Goal: Information Seeking & Learning: Check status

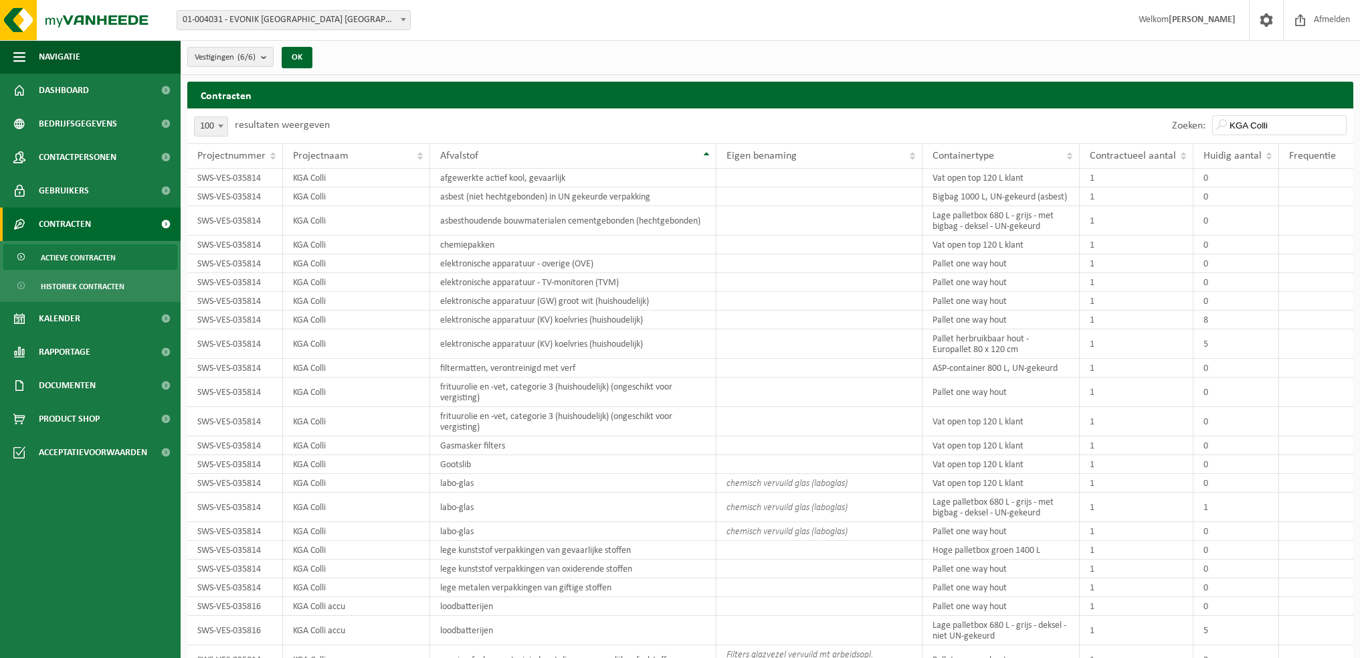
select select "100"
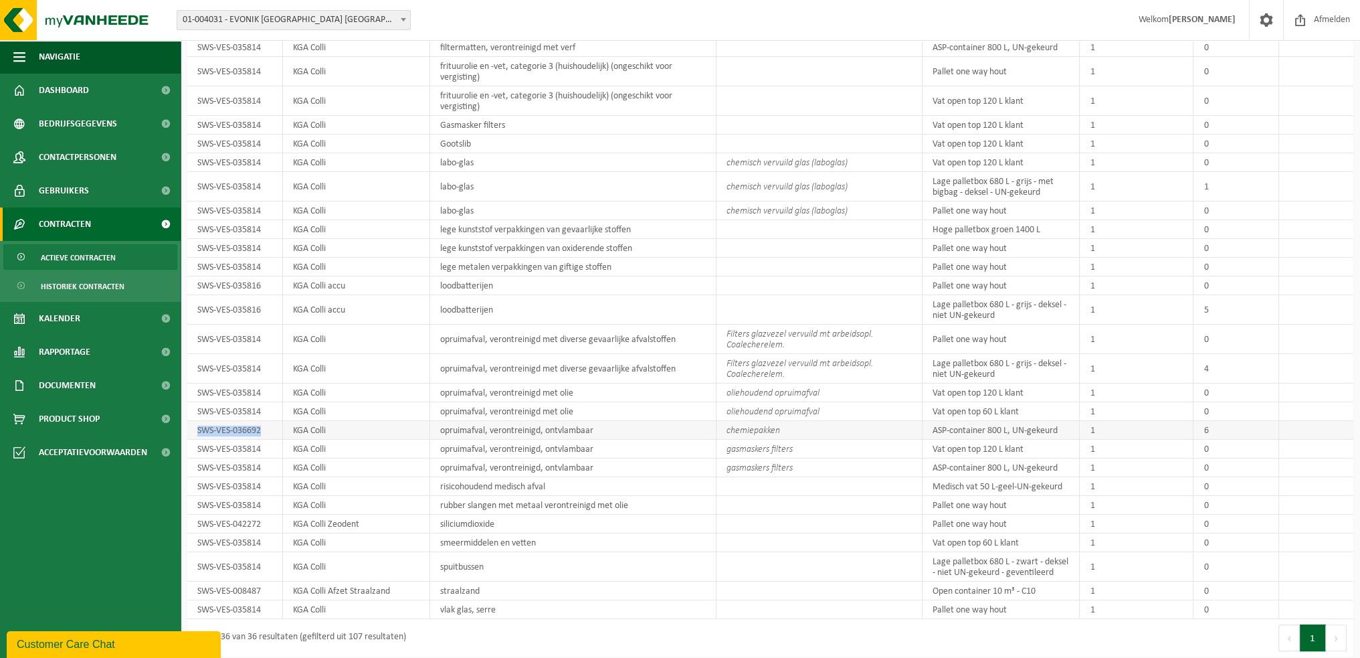
drag, startPoint x: 264, startPoint y: 427, endPoint x: 196, endPoint y: 428, distance: 68.2
click at [196, 428] on td "SWS-VES-036692" at bounding box center [235, 430] width 96 height 19
copy td "SWS-VES-036692"
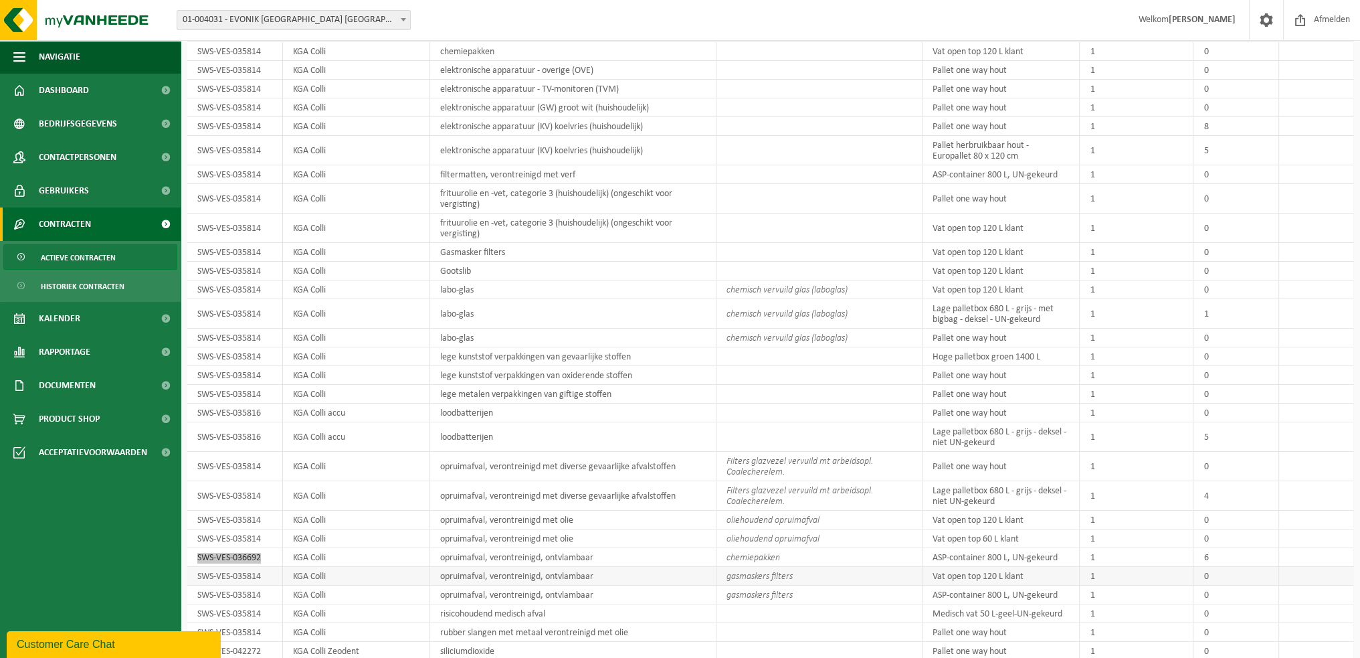
scroll to position [187, 0]
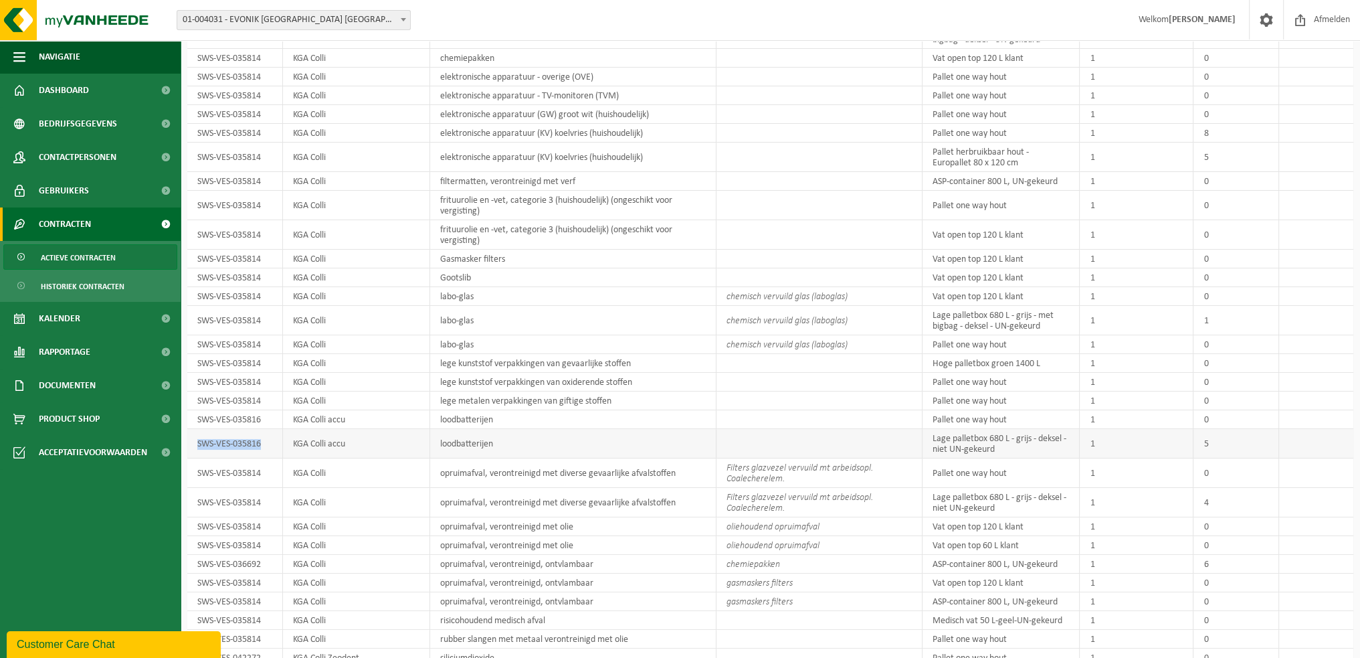
drag, startPoint x: 266, startPoint y: 438, endPoint x: 197, endPoint y: 444, distance: 69.1
click at [197, 444] on td "SWS-VES-035816" at bounding box center [235, 443] width 96 height 29
copy td "SWS-VES-035816"
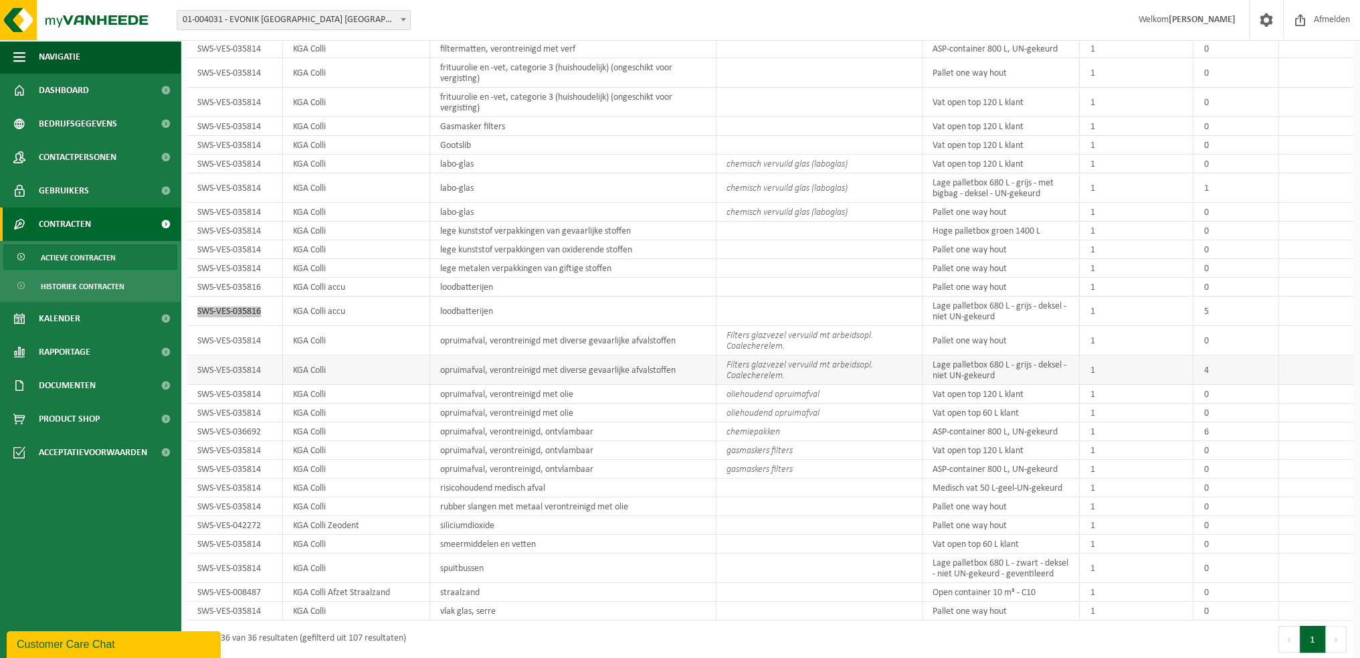
scroll to position [320, 0]
click at [538, 422] on td "opruimafval, verontreinigd, ontvlambaar" at bounding box center [573, 430] width 286 height 19
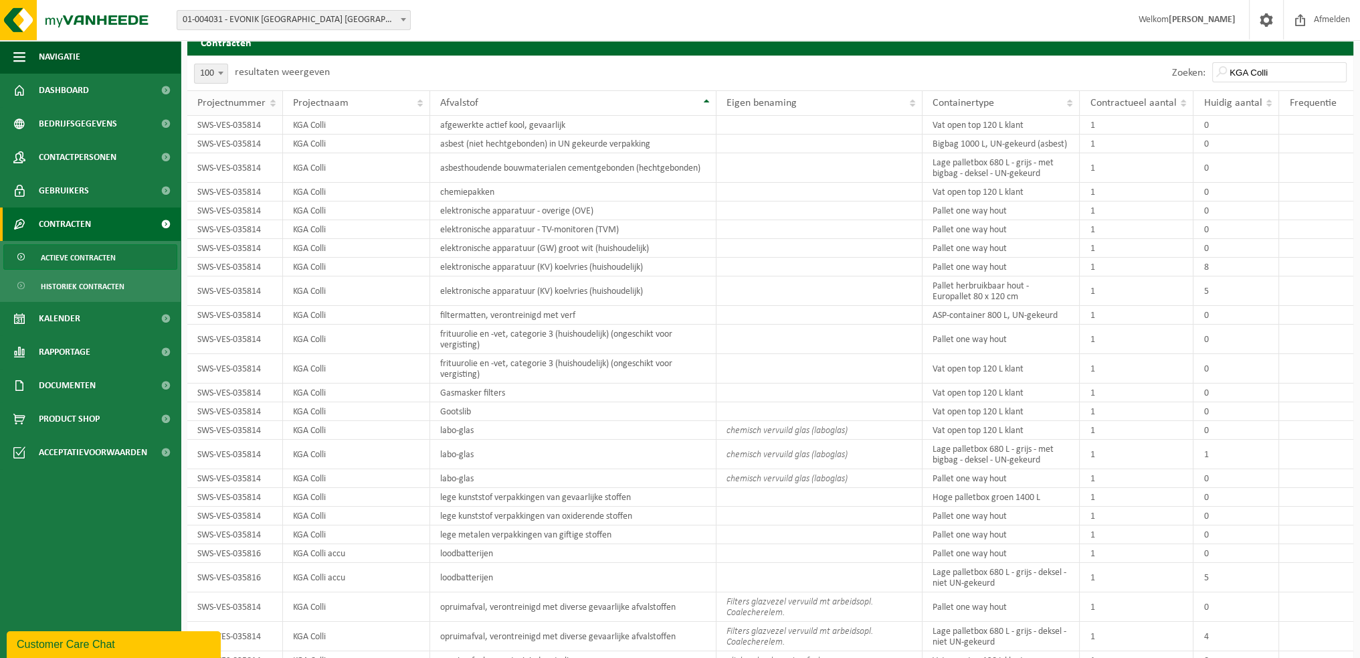
scroll to position [0, 0]
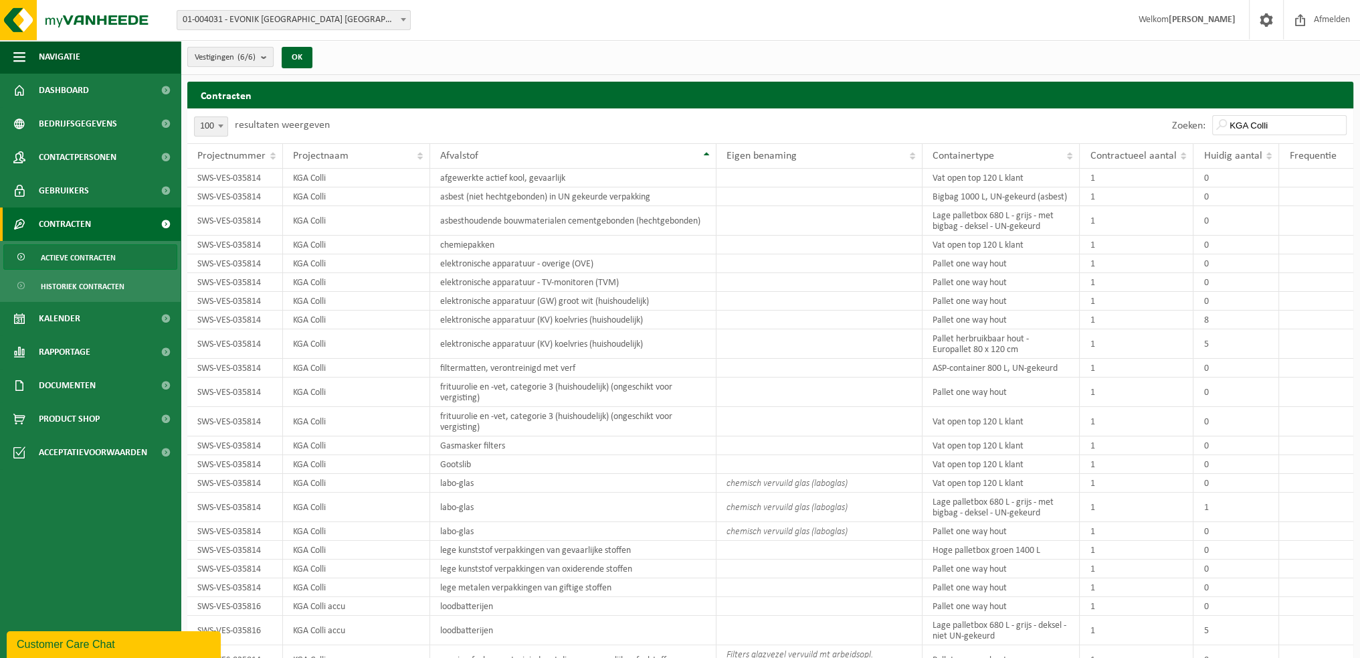
click at [269, 61] on b "submit" at bounding box center [267, 57] width 12 height 19
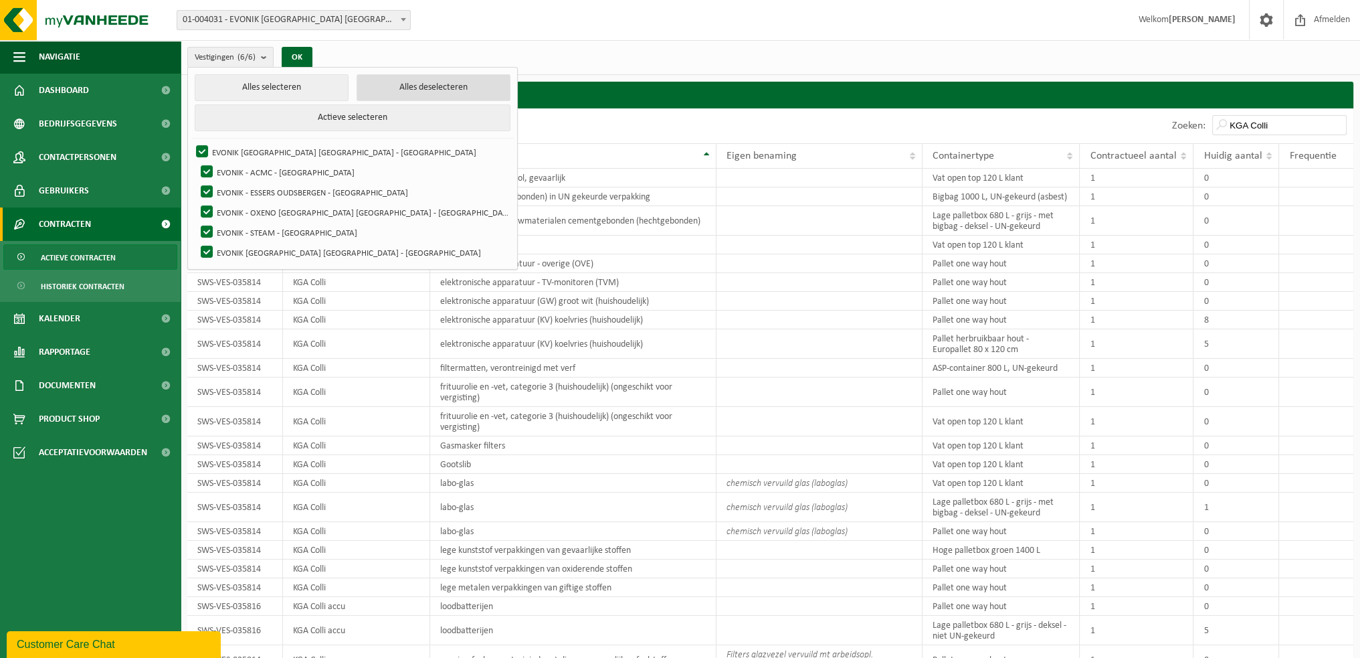
click at [357, 75] on button "Alles deselecteren" at bounding box center [434, 87] width 154 height 27
checkbox input "false"
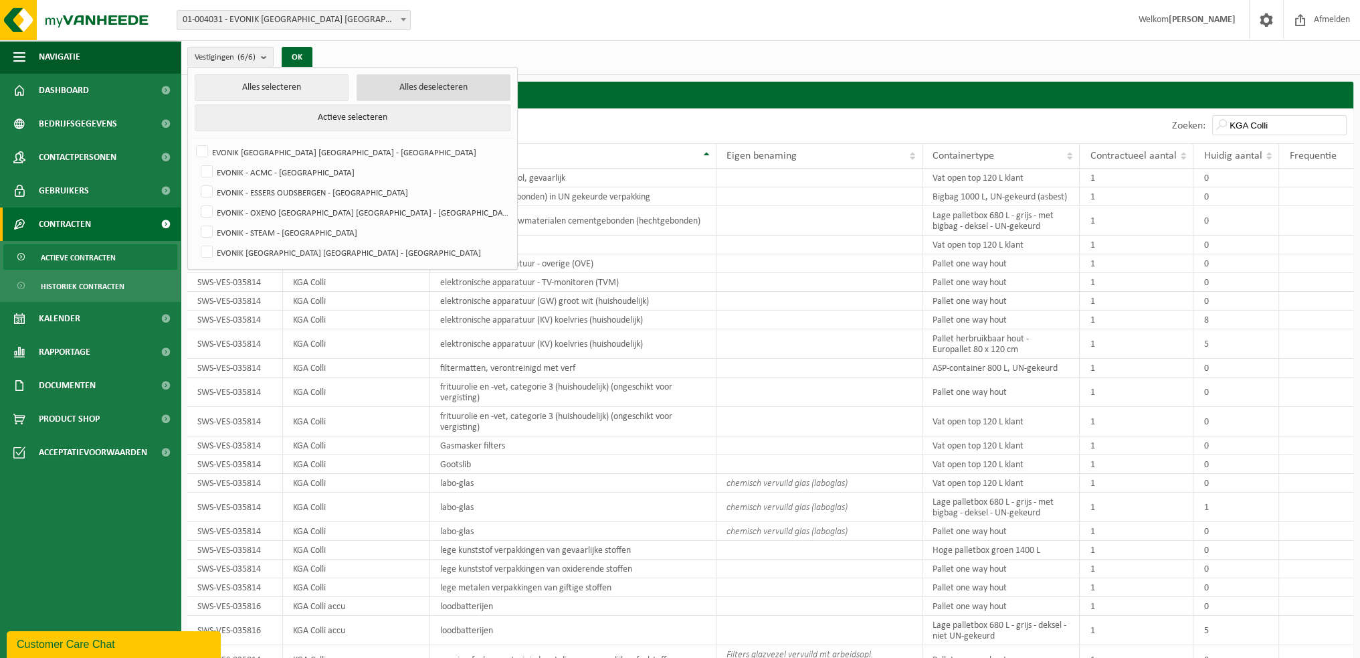
checkbox input "false"
click at [209, 209] on label "EVONIK - OXENO [GEOGRAPHIC_DATA] [GEOGRAPHIC_DATA] - [GEOGRAPHIC_DATA]" at bounding box center [354, 212] width 312 height 20
click at [196, 202] on input "EVONIK - OXENO [GEOGRAPHIC_DATA] [GEOGRAPHIC_DATA] - [GEOGRAPHIC_DATA]" at bounding box center [195, 201] width 1 height 1
checkbox input "true"
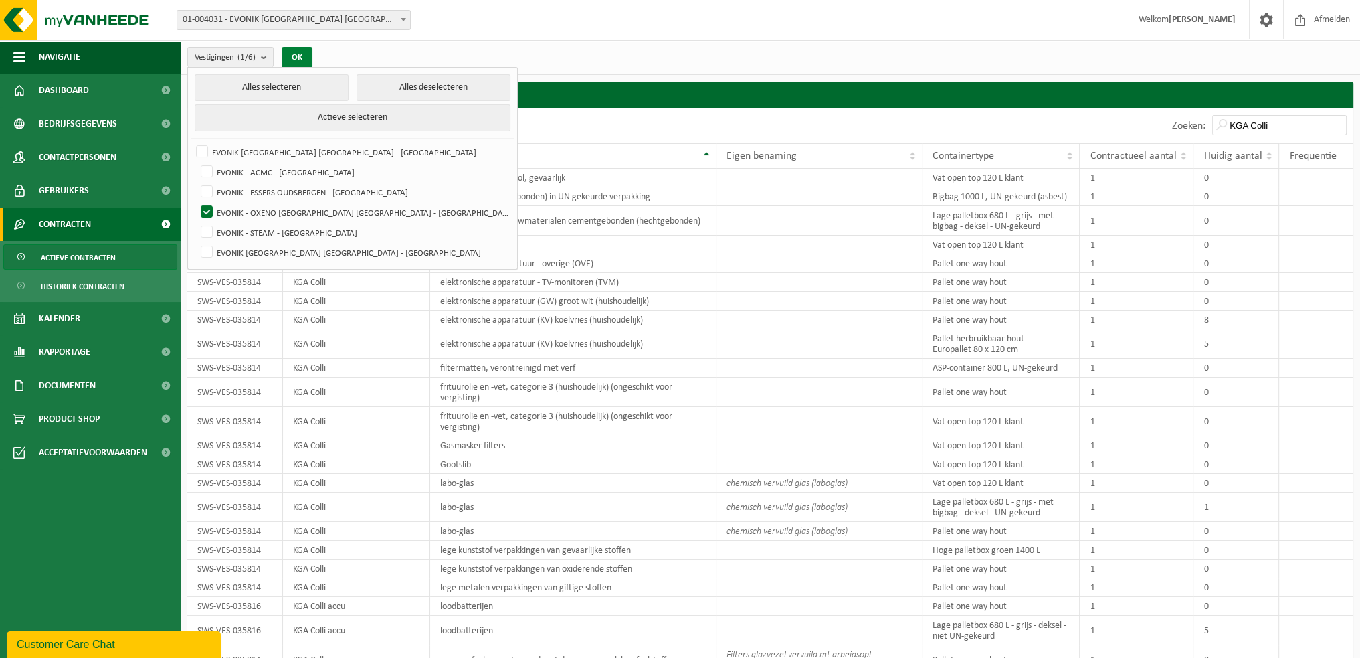
click at [298, 58] on button "OK" at bounding box center [297, 57] width 31 height 21
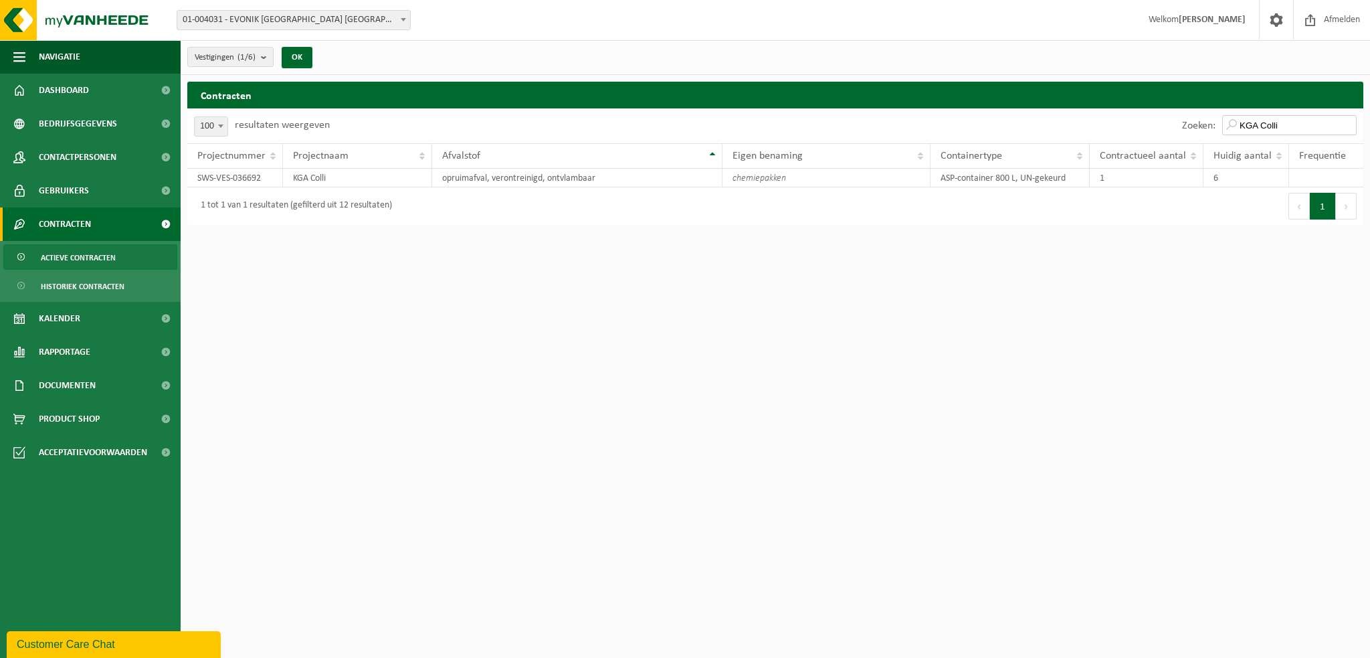
drag, startPoint x: 1312, startPoint y: 117, endPoint x: 1223, endPoint y: 120, distance: 89.0
click at [1223, 120] on div "Zoeken: KGA Colli" at bounding box center [1270, 125] width 188 height 35
type input "colli"
click at [256, 58] on count "(1/6)" at bounding box center [247, 57] width 18 height 9
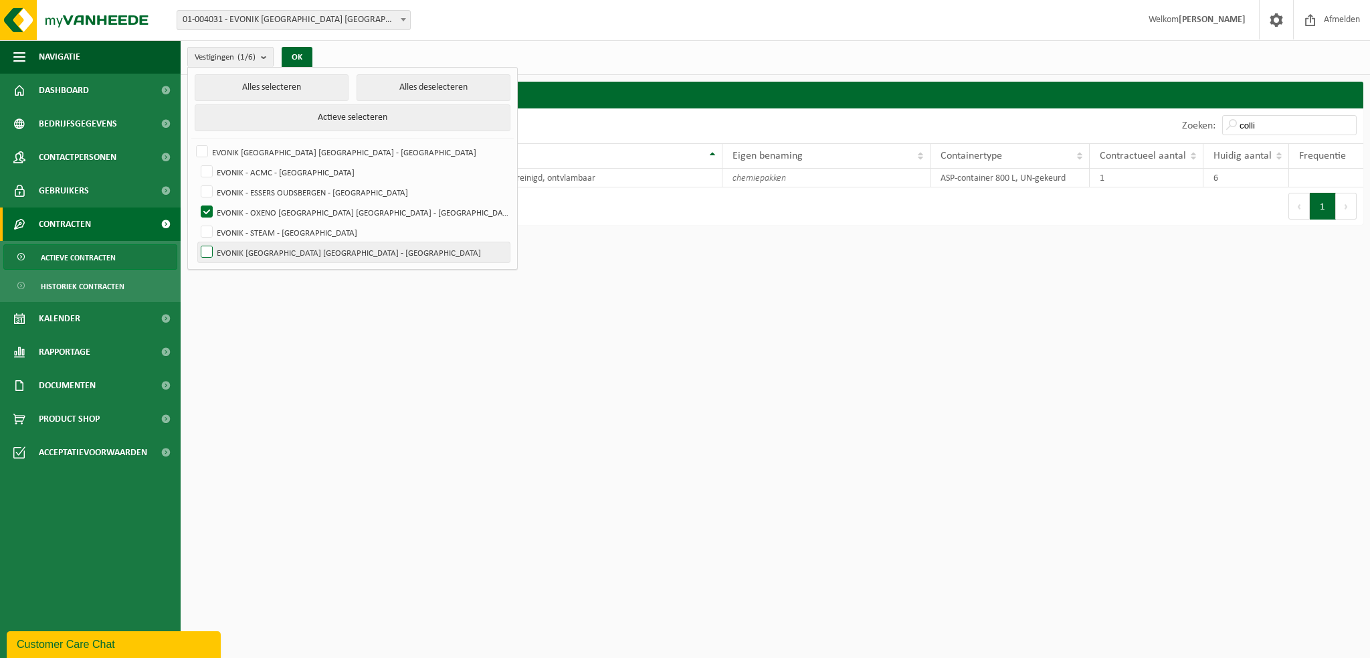
click at [211, 248] on label "EVONIK [GEOGRAPHIC_DATA] [GEOGRAPHIC_DATA] - [GEOGRAPHIC_DATA]" at bounding box center [354, 252] width 312 height 20
click at [196, 242] on input "EVONIK [GEOGRAPHIC_DATA] [GEOGRAPHIC_DATA] - [GEOGRAPHIC_DATA]" at bounding box center [195, 242] width 1 height 1
checkbox input "true"
click at [209, 208] on label "EVONIK - OXENO [GEOGRAPHIC_DATA] [GEOGRAPHIC_DATA] - [GEOGRAPHIC_DATA]" at bounding box center [354, 212] width 312 height 20
click at [196, 202] on input "EVONIK - OXENO [GEOGRAPHIC_DATA] [GEOGRAPHIC_DATA] - [GEOGRAPHIC_DATA]" at bounding box center [195, 201] width 1 height 1
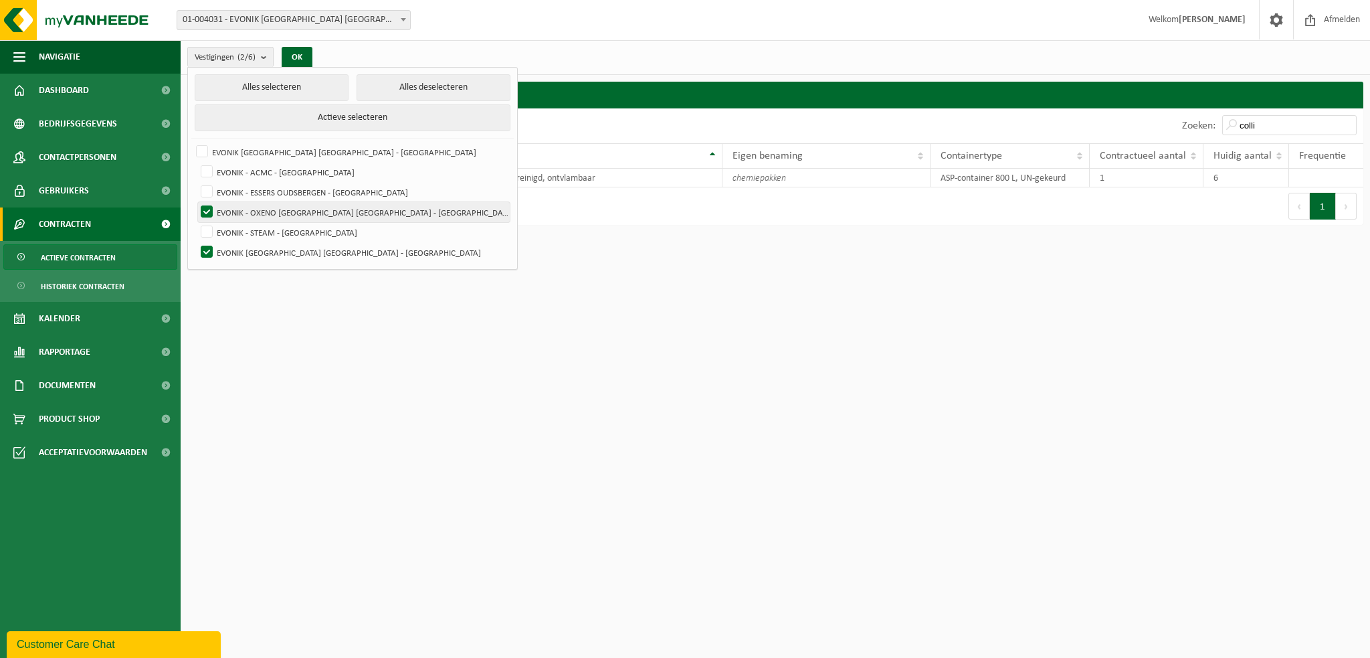
checkbox input "false"
click at [288, 56] on button "OK" at bounding box center [297, 57] width 31 height 21
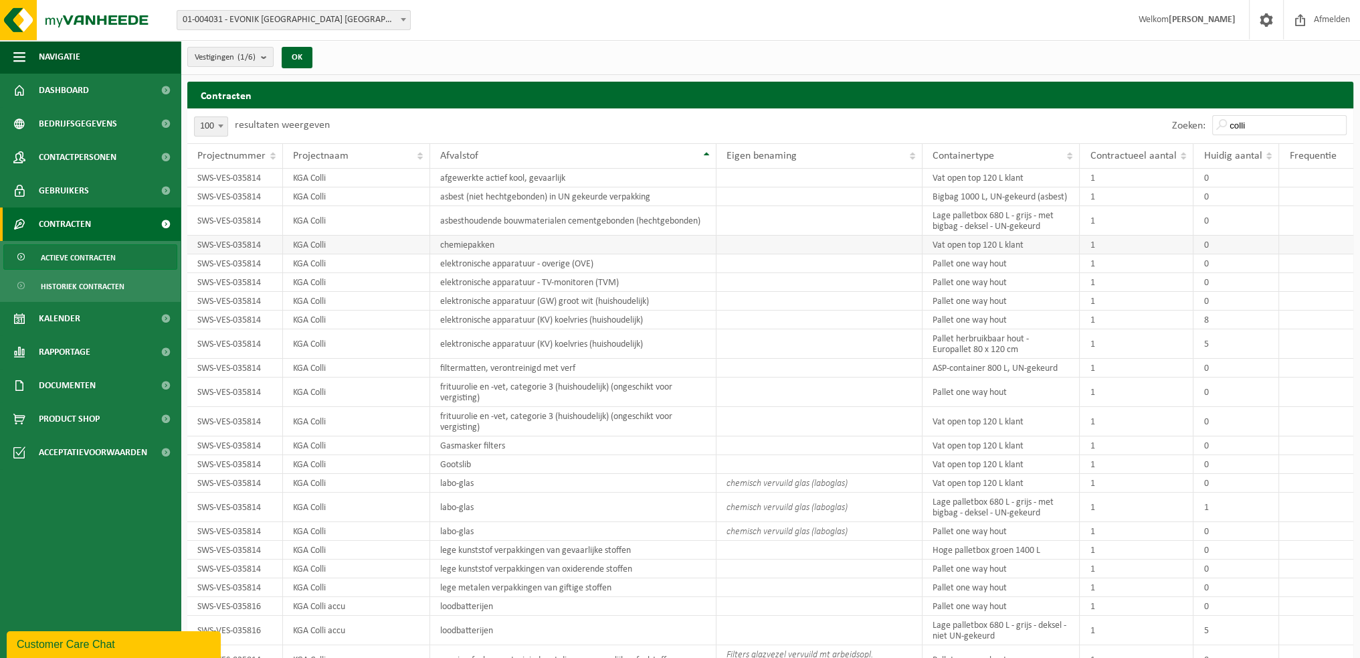
click at [487, 245] on td "chemiepakken" at bounding box center [573, 245] width 286 height 19
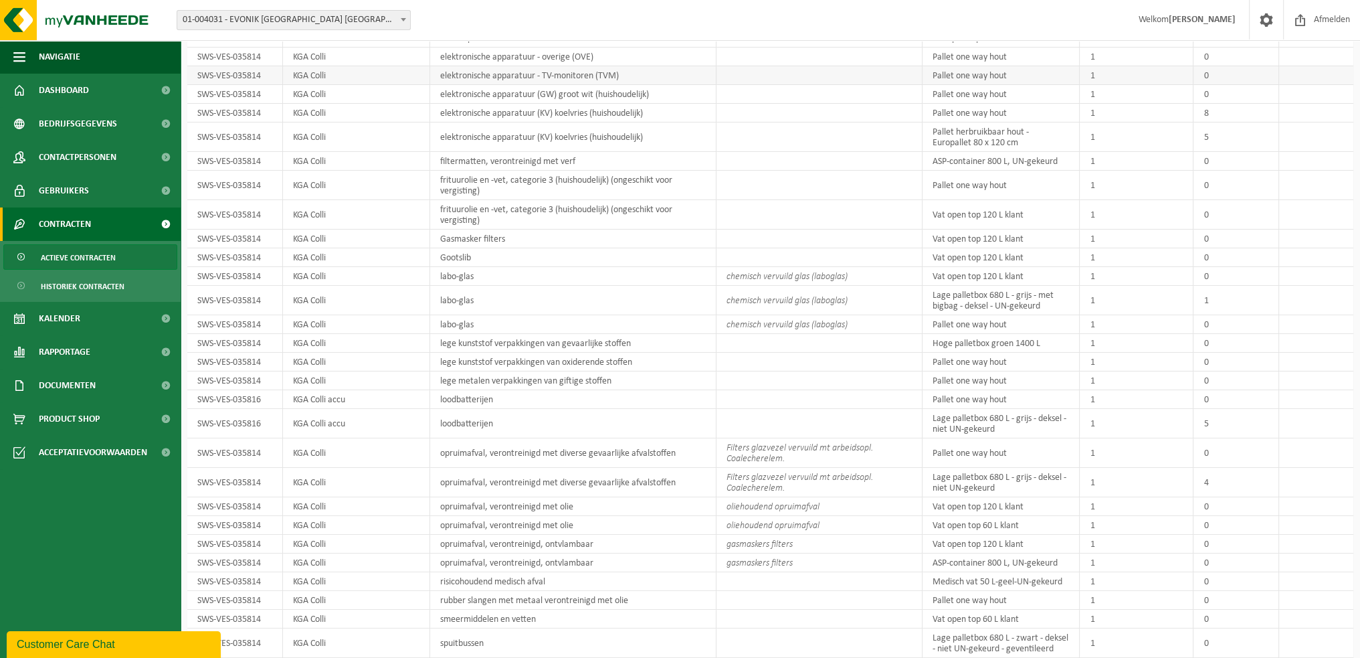
scroll to position [283, 0]
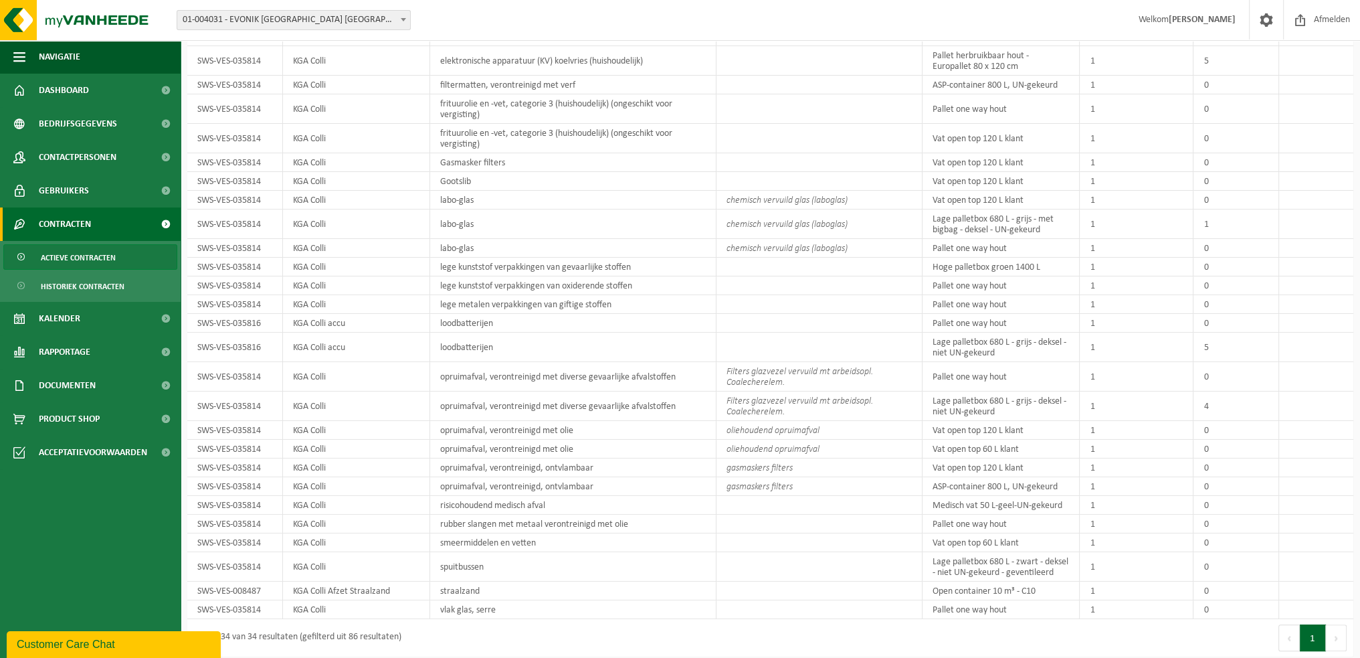
click at [369, 264] on td "KGA Colli" at bounding box center [356, 267] width 147 height 19
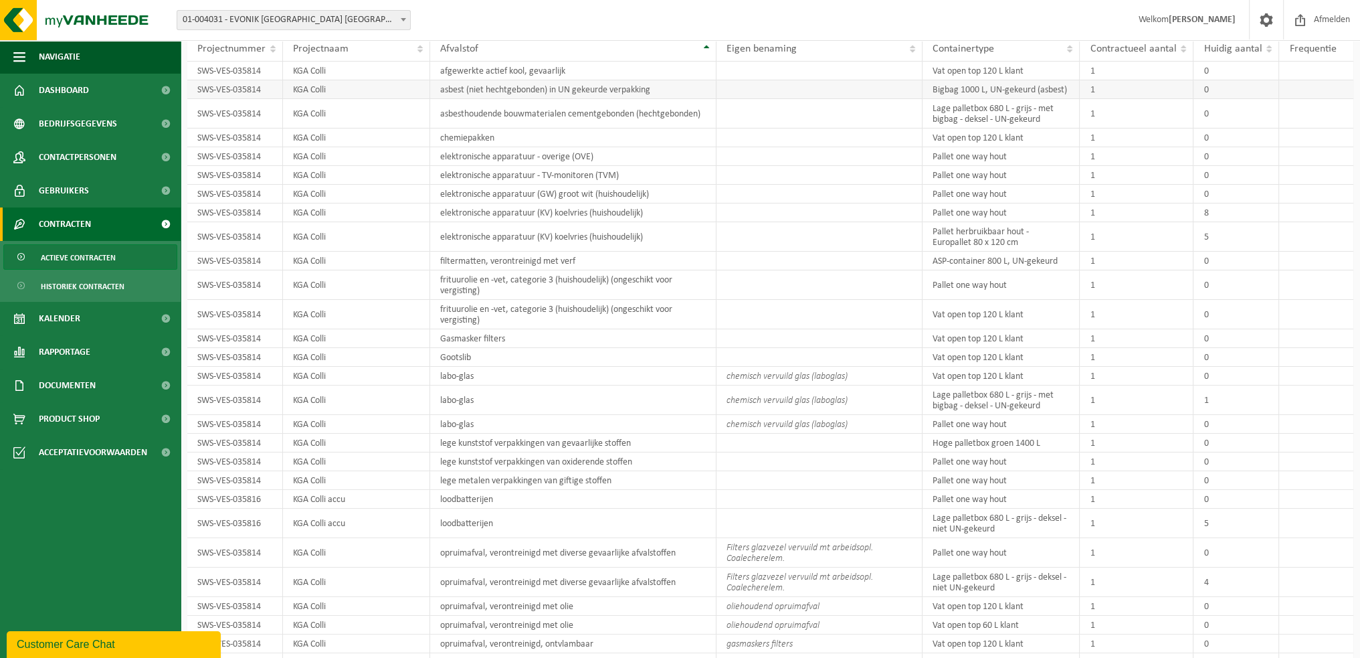
scroll to position [0, 0]
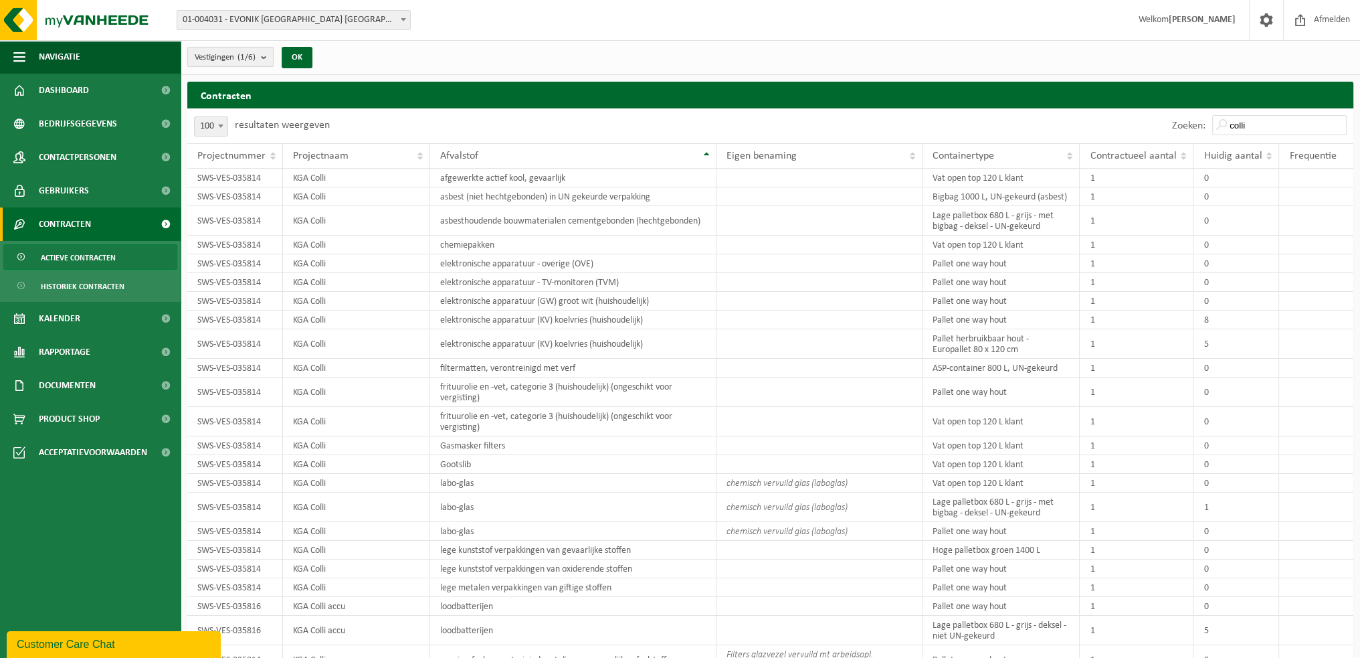
click at [267, 58] on b "submit" at bounding box center [267, 57] width 12 height 19
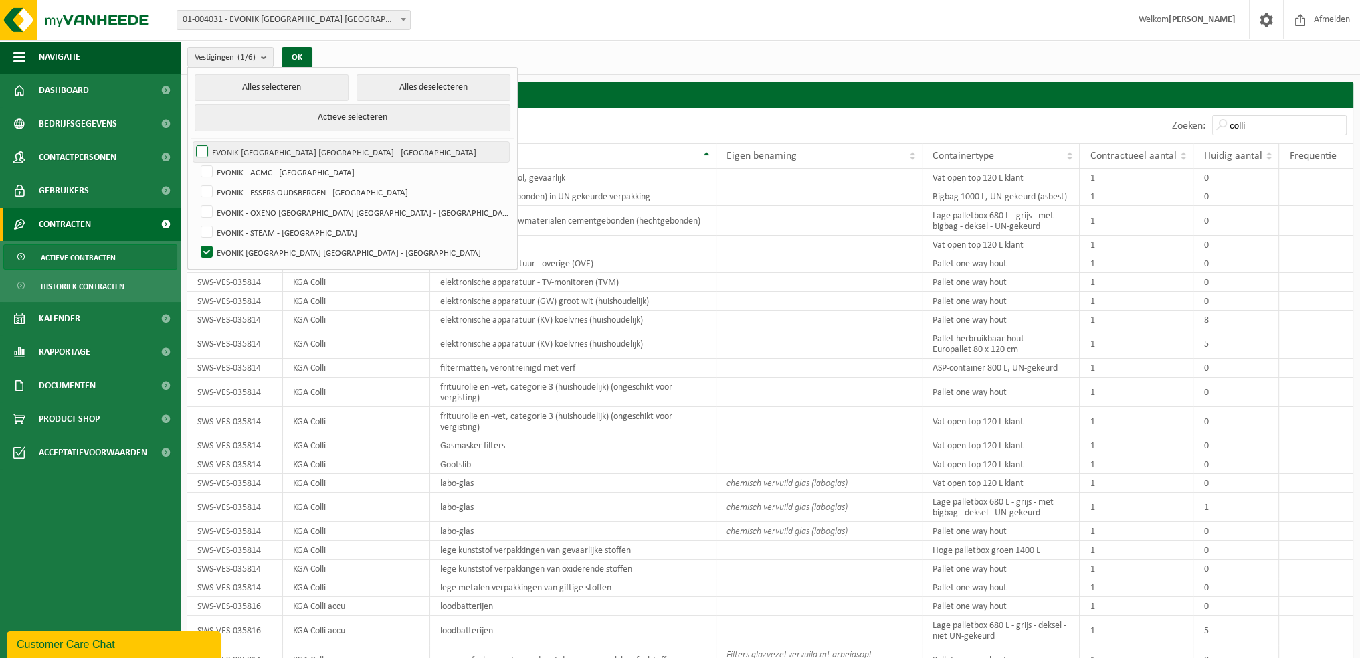
click at [201, 144] on label "EVONIK [GEOGRAPHIC_DATA] [GEOGRAPHIC_DATA] - [GEOGRAPHIC_DATA]" at bounding box center [351, 152] width 316 height 20
click at [191, 142] on input "EVONIK [GEOGRAPHIC_DATA] [GEOGRAPHIC_DATA] - [GEOGRAPHIC_DATA]" at bounding box center [191, 141] width 1 height 1
checkbox input "true"
click at [306, 54] on button "OK" at bounding box center [297, 57] width 31 height 21
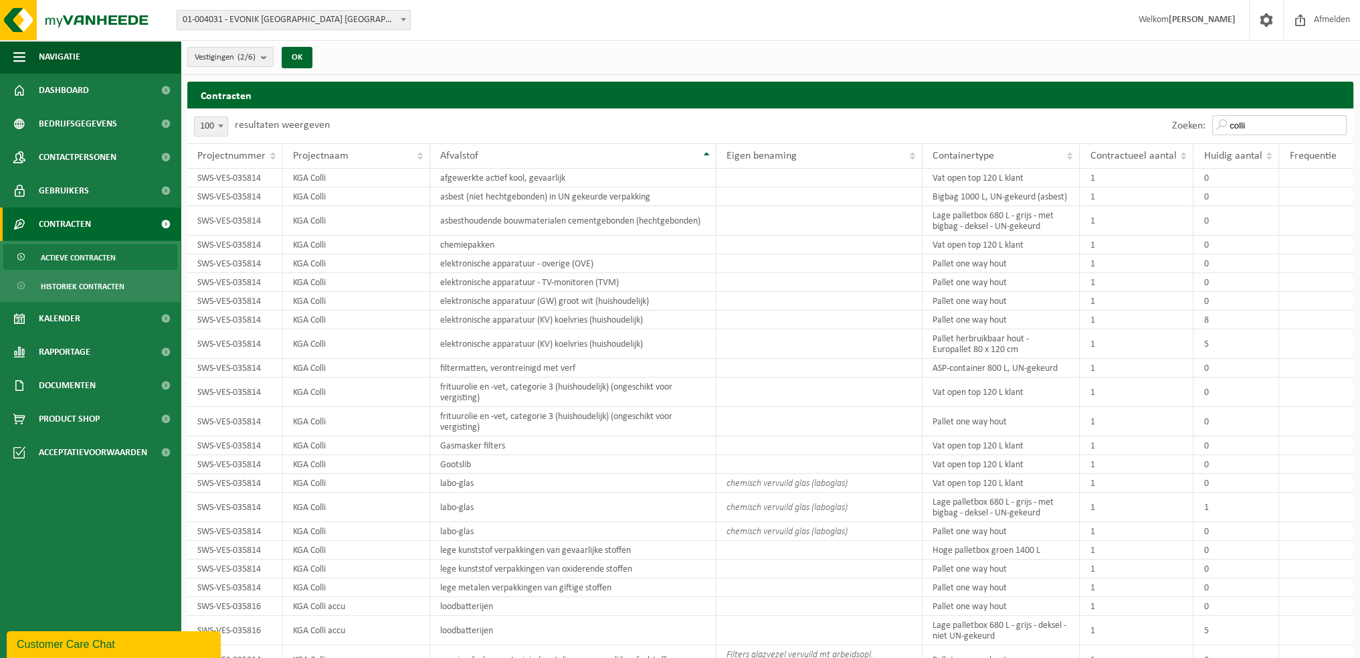
drag, startPoint x: 1314, startPoint y: 120, endPoint x: 1167, endPoint y: 136, distance: 147.3
click at [1167, 136] on div "Zoeken: colli" at bounding box center [1062, 125] width 583 height 35
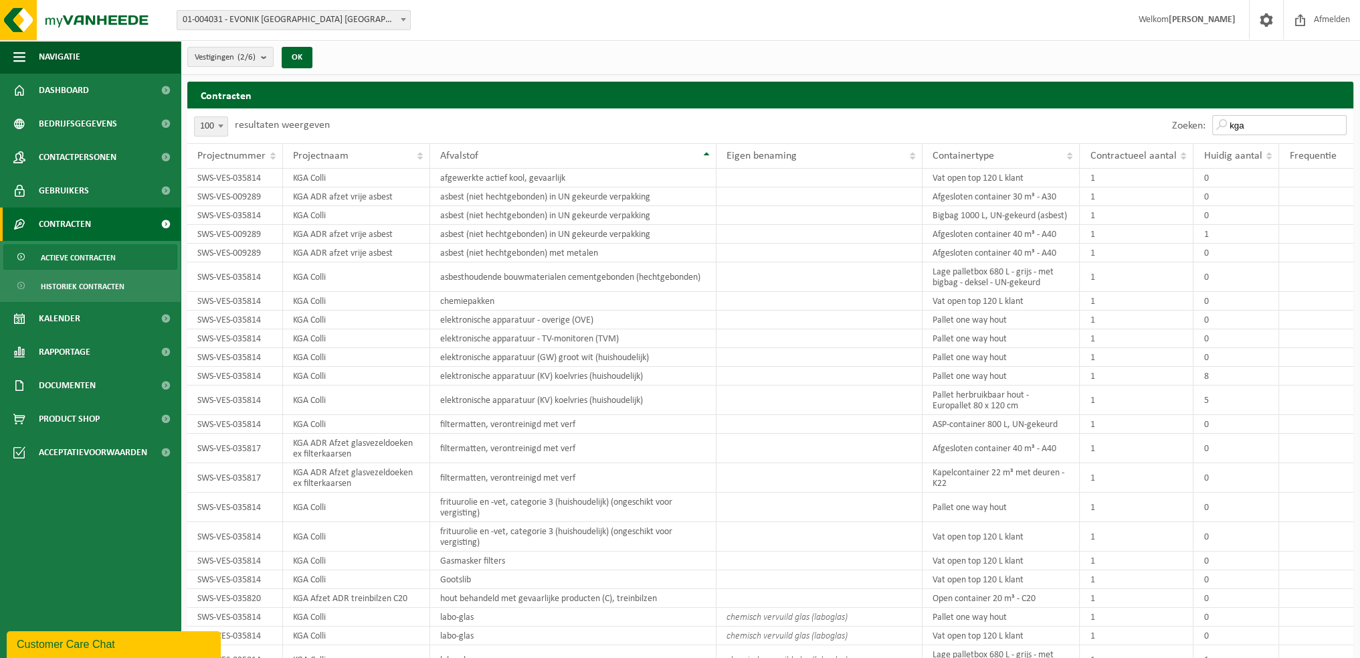
drag, startPoint x: 1282, startPoint y: 130, endPoint x: 1225, endPoint y: 124, distance: 57.3
click at [1225, 124] on input "kga" at bounding box center [1279, 125] width 134 height 20
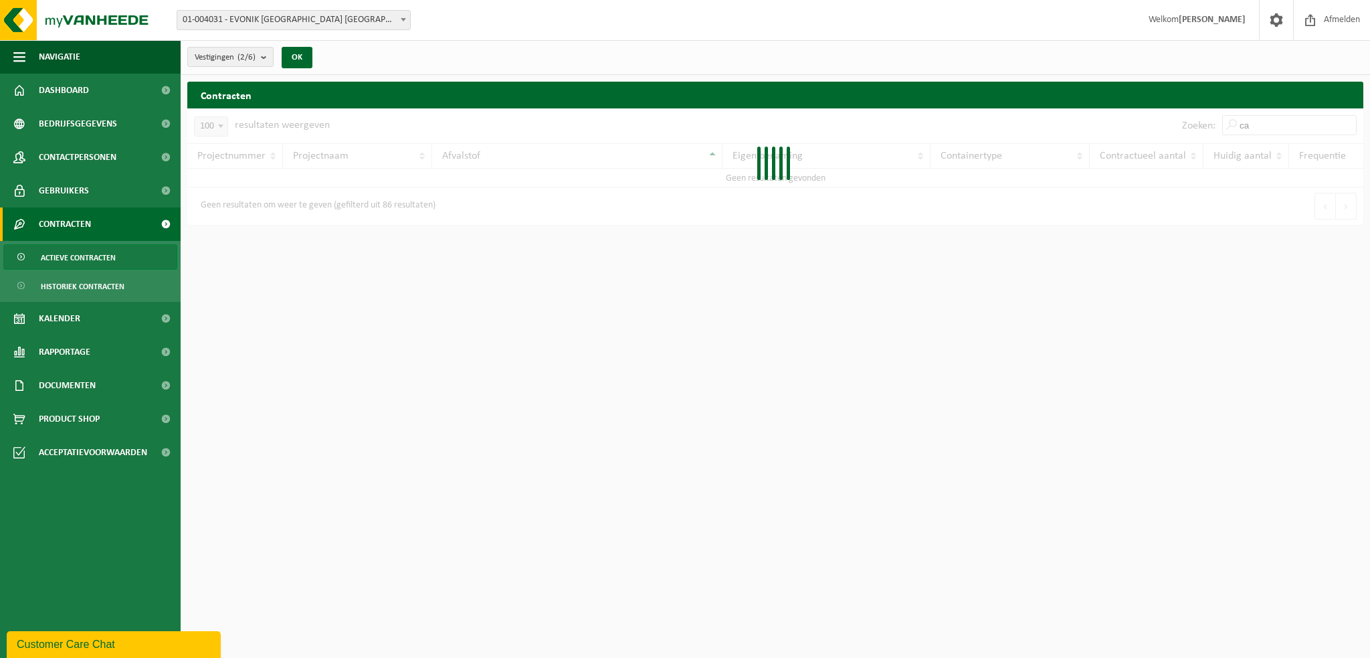
type input "c"
type input "methio"
click at [266, 53] on b "submit" at bounding box center [267, 57] width 12 height 19
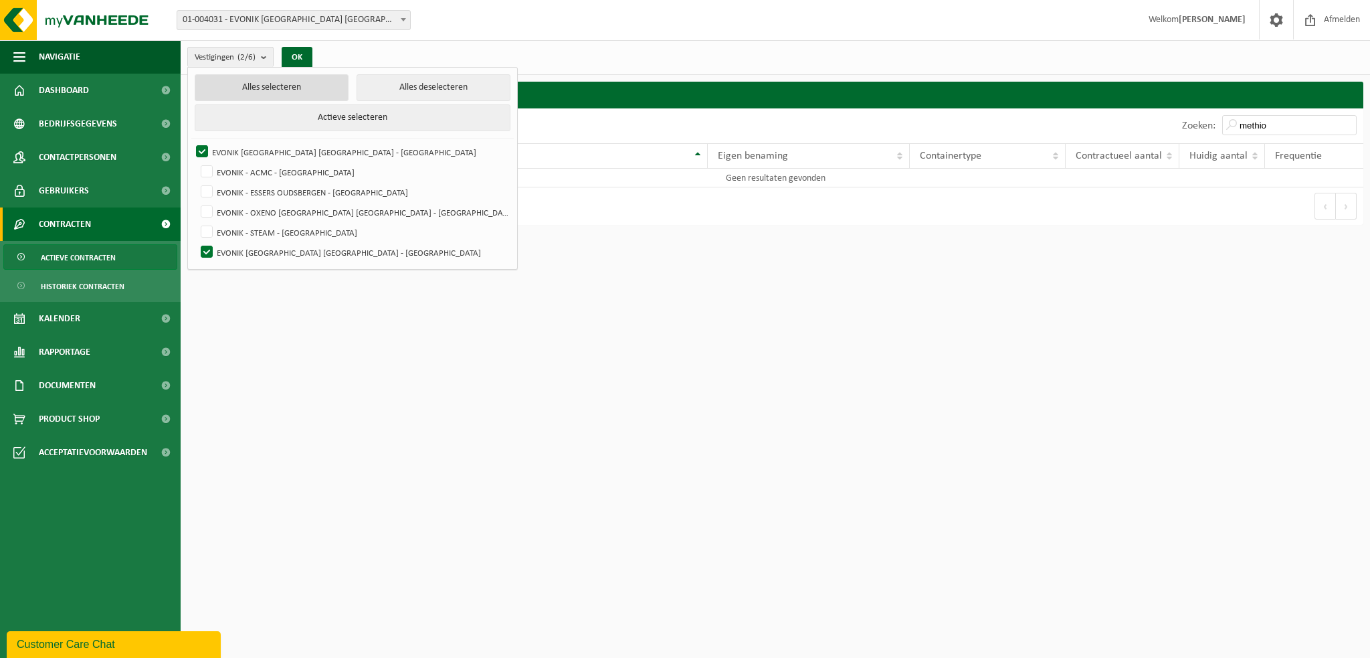
click at [247, 90] on button "Alles selecteren" at bounding box center [272, 87] width 154 height 27
checkbox input "true"
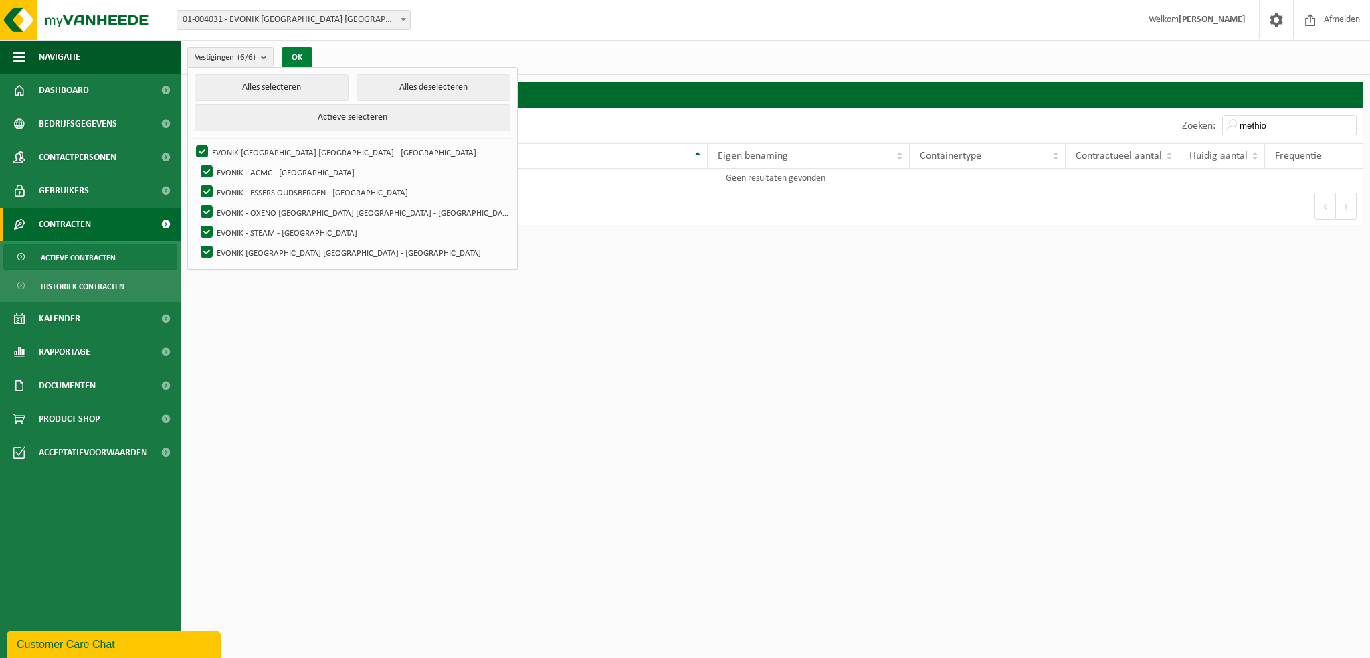
click at [302, 58] on button "OK" at bounding box center [297, 57] width 31 height 21
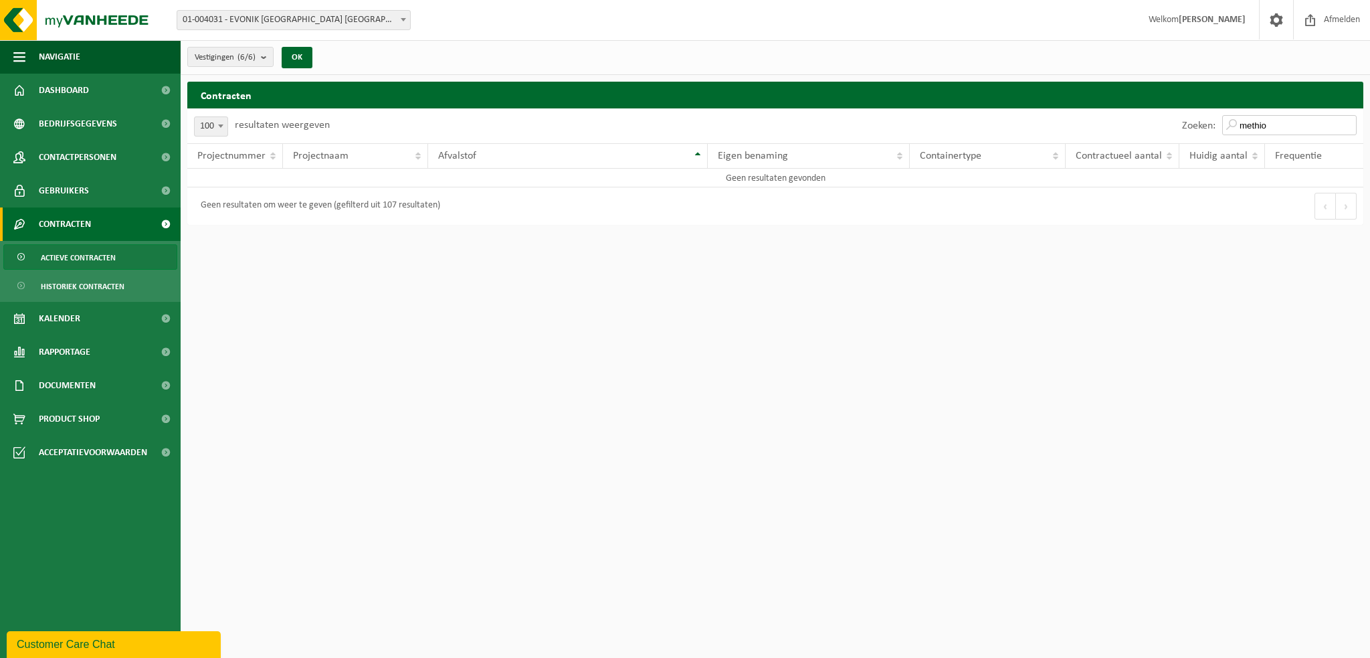
drag, startPoint x: 1295, startPoint y: 124, endPoint x: 1230, endPoint y: 122, distance: 64.9
click at [1230, 122] on input "methio" at bounding box center [1289, 125] width 134 height 20
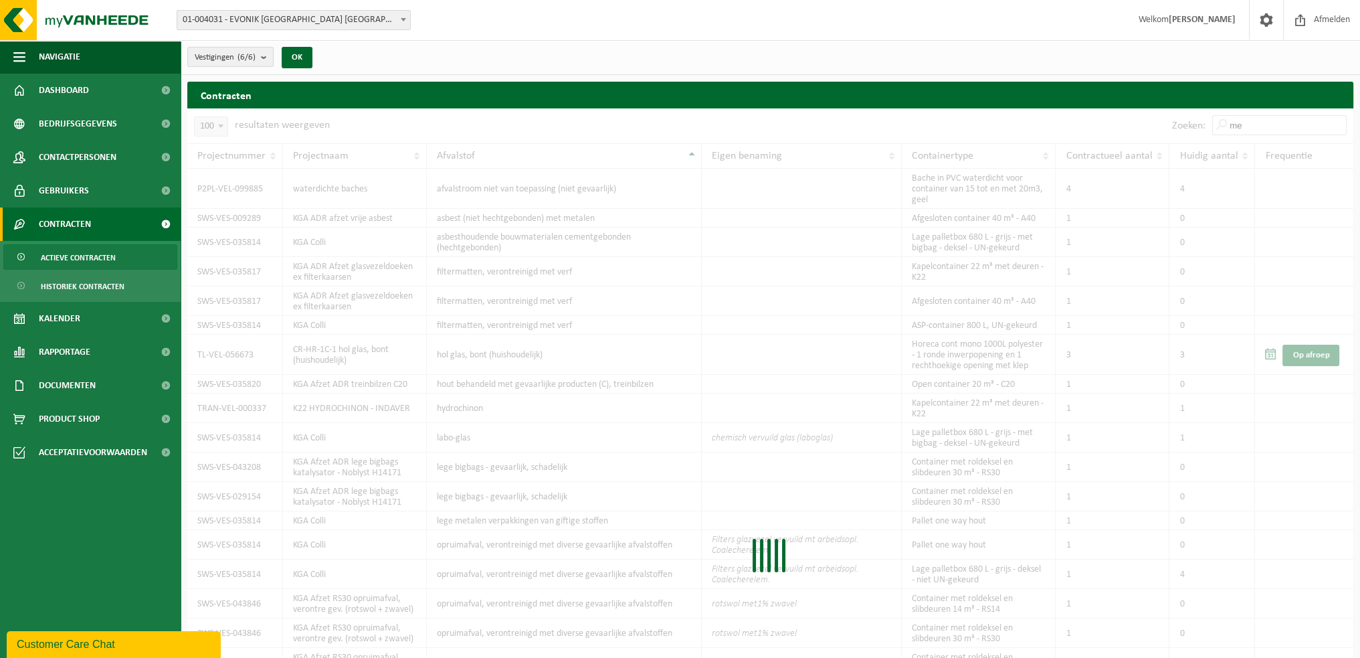
type input "m"
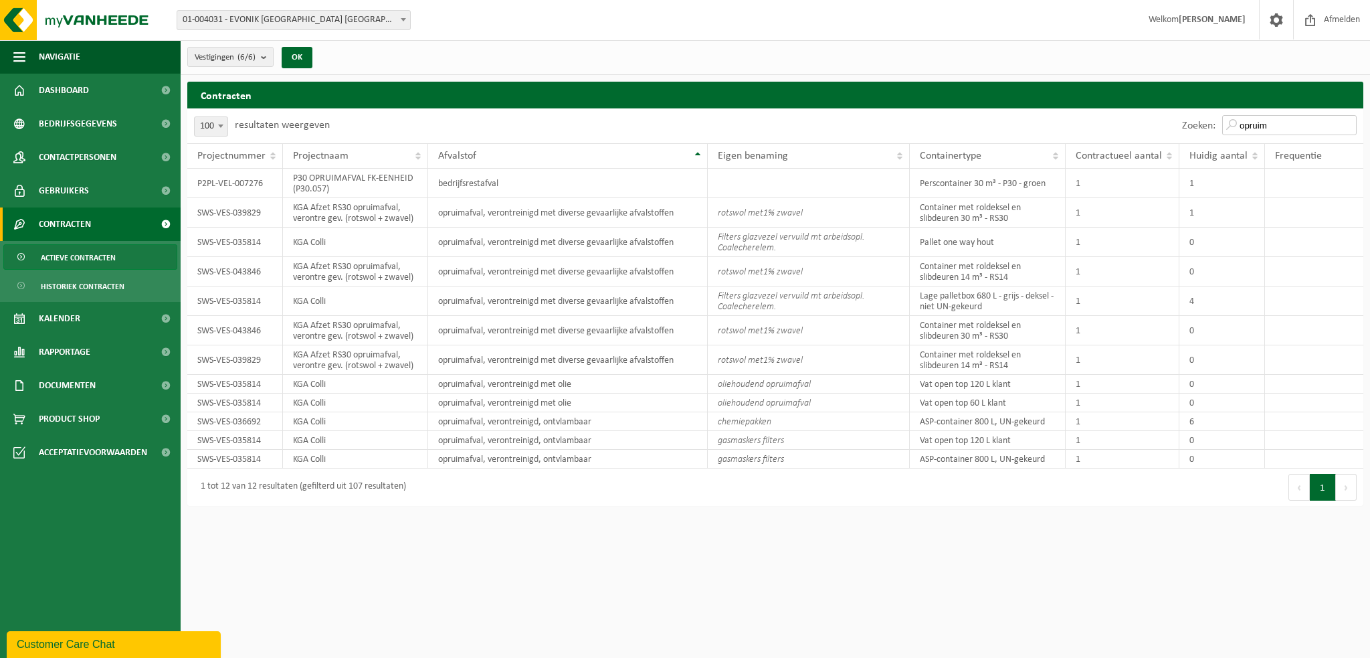
type input "opruim"
click at [262, 58] on button "Vestigingen (6/6)" at bounding box center [230, 57] width 86 height 20
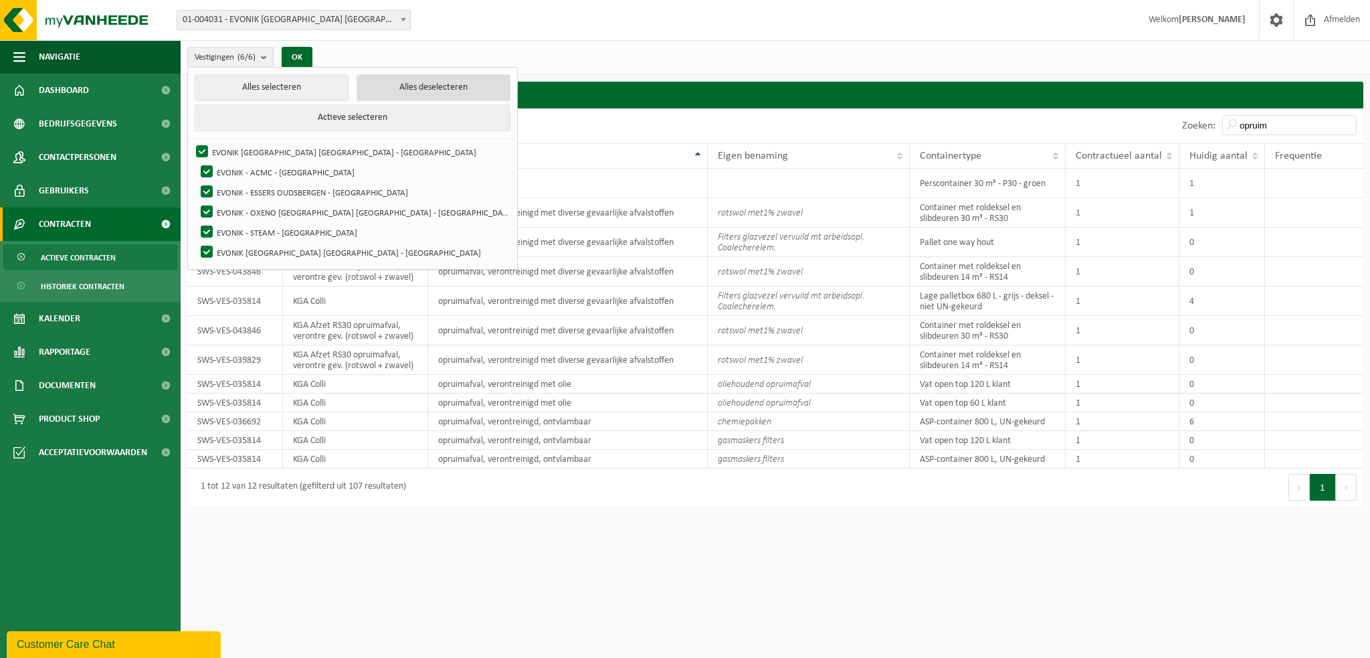
click at [357, 88] on button "Alles deselecteren" at bounding box center [434, 87] width 154 height 27
checkbox input "false"
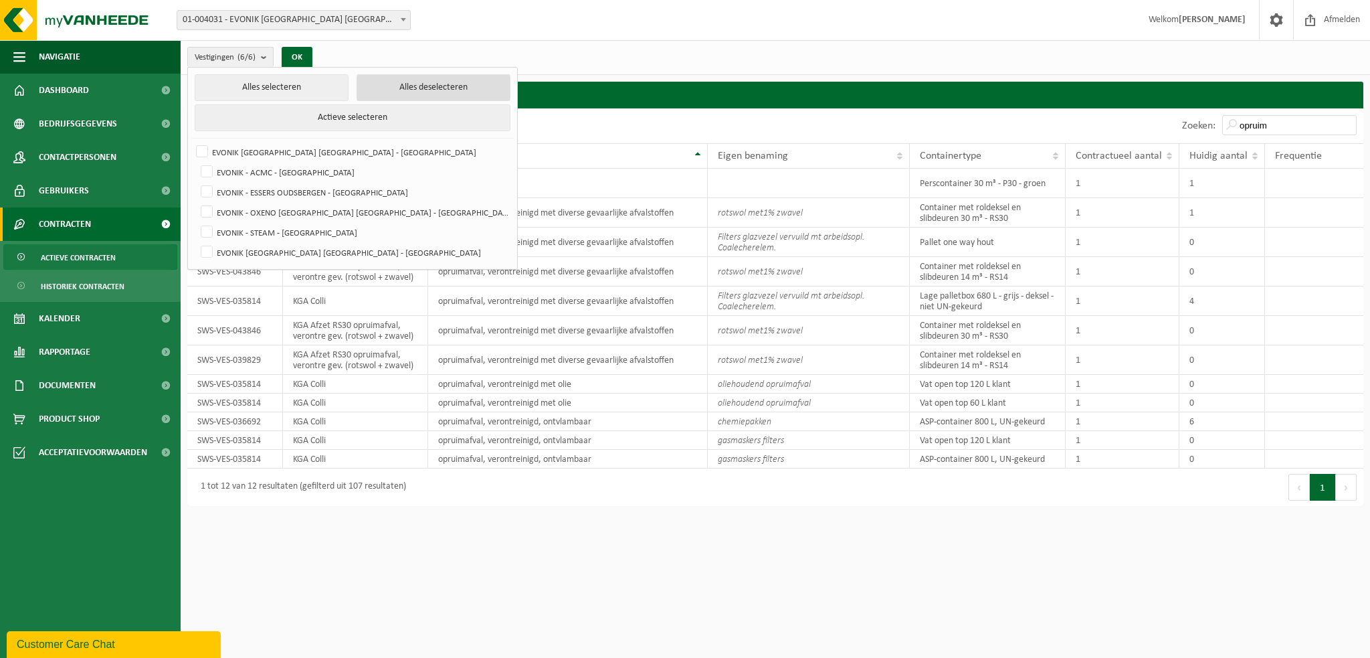
checkbox input "false"
click at [199, 207] on label "EVONIK - OXENO [GEOGRAPHIC_DATA] [GEOGRAPHIC_DATA] - [GEOGRAPHIC_DATA]" at bounding box center [354, 212] width 312 height 20
click at [196, 202] on input "EVONIK - OXENO [GEOGRAPHIC_DATA] [GEOGRAPHIC_DATA] - [GEOGRAPHIC_DATA]" at bounding box center [195, 201] width 1 height 1
checkbox input "true"
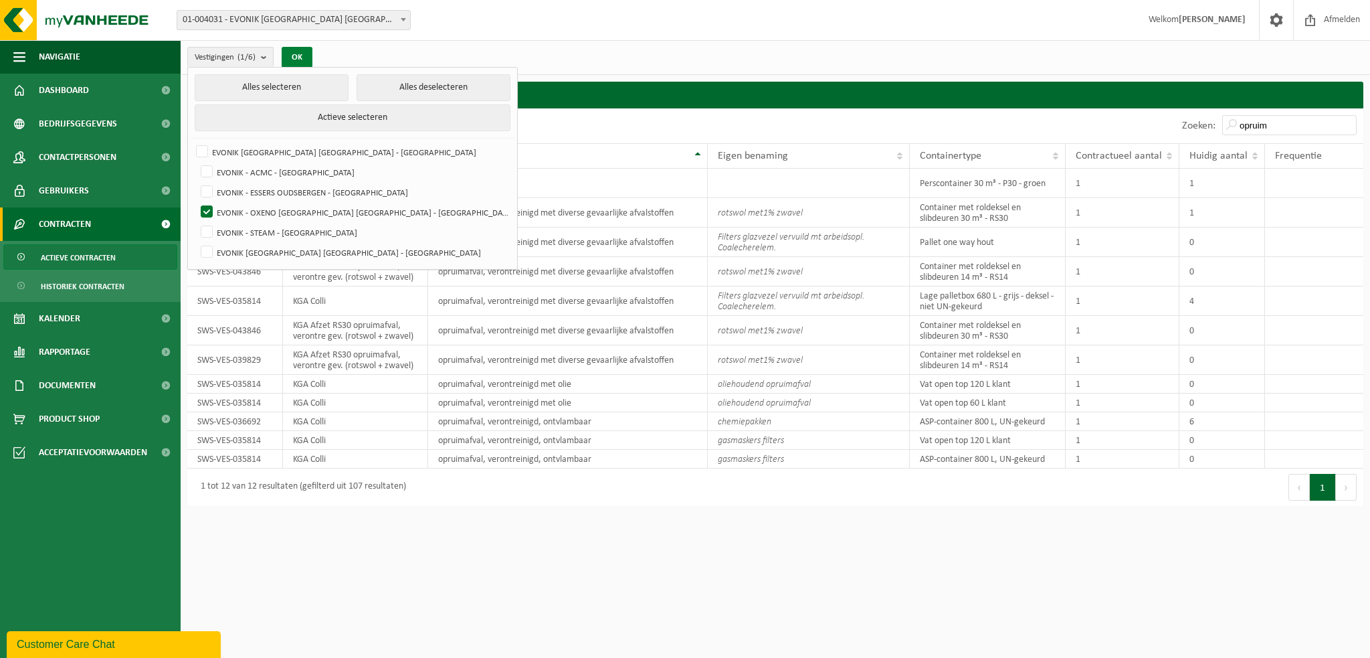
click at [303, 56] on button "OK" at bounding box center [297, 57] width 31 height 21
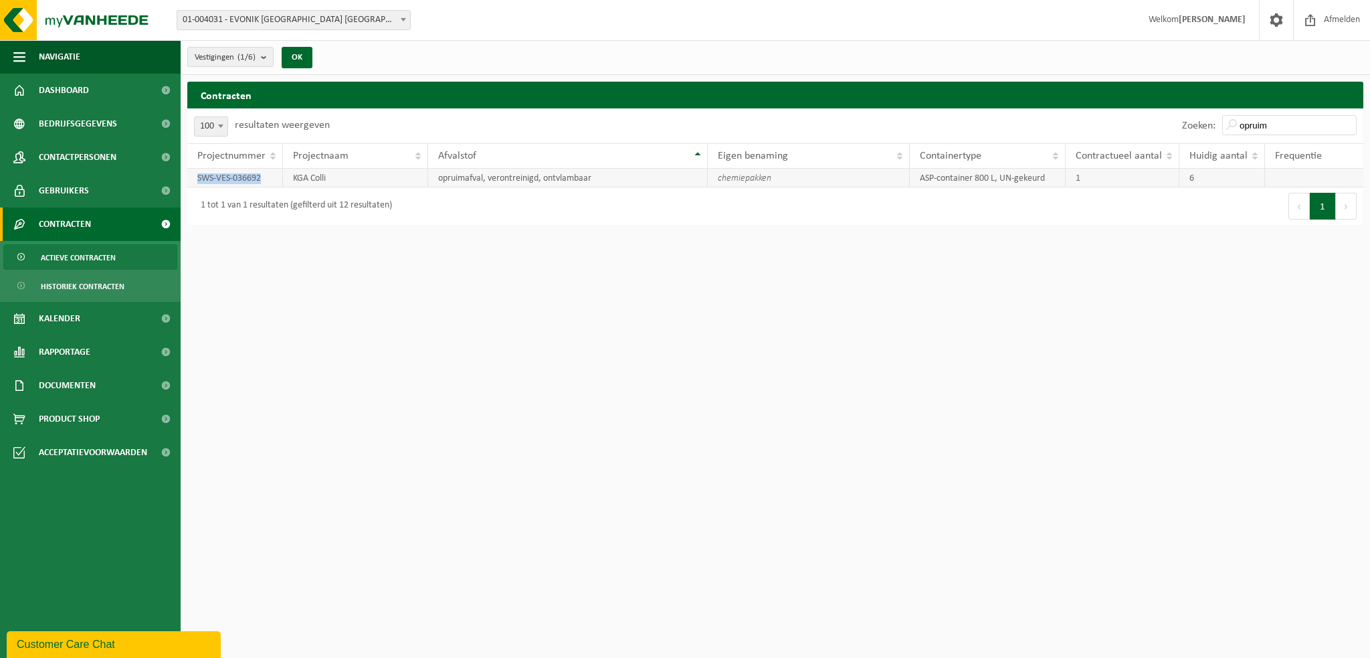
drag, startPoint x: 270, startPoint y: 175, endPoint x: 196, endPoint y: 175, distance: 73.6
click at [196, 175] on td "SWS-VES-036692" at bounding box center [235, 178] width 96 height 19
copy td "SWS-VES-036692"
drag, startPoint x: 1319, startPoint y: 126, endPoint x: 1216, endPoint y: 125, distance: 103.0
click at [1216, 125] on div "Zoeken: opruim" at bounding box center [1270, 125] width 188 height 35
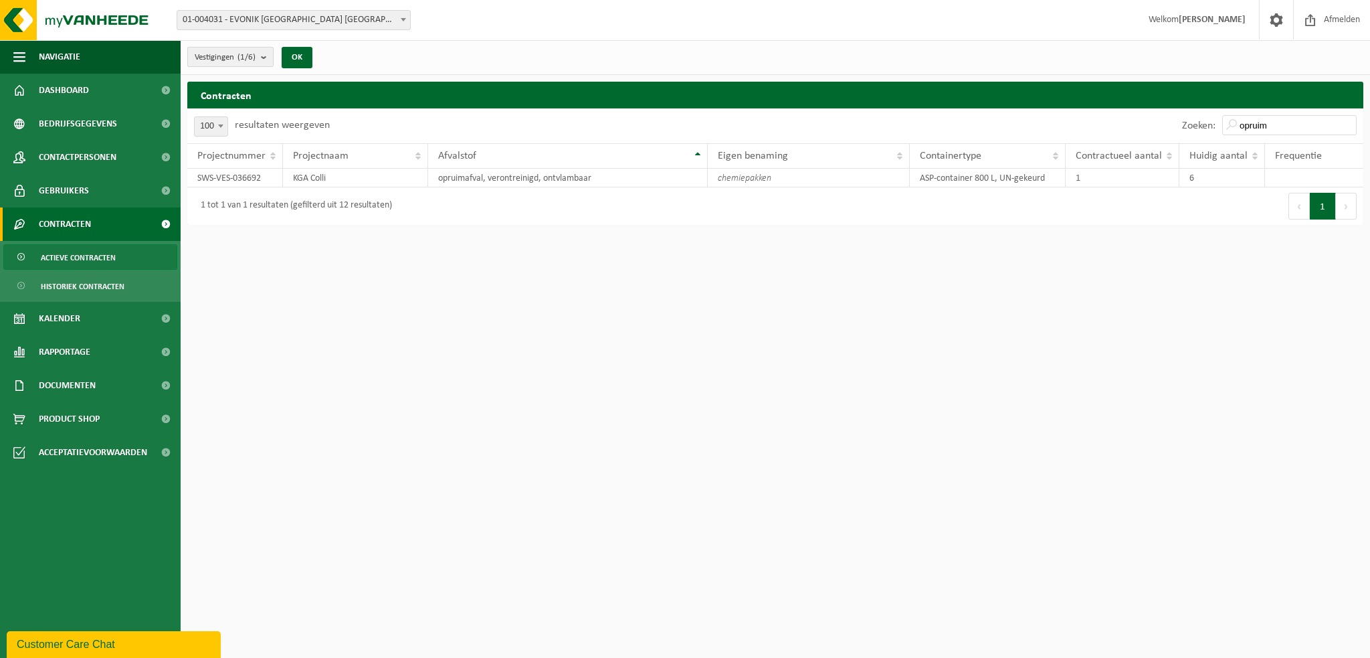
click at [268, 50] on b "submit" at bounding box center [267, 57] width 12 height 19
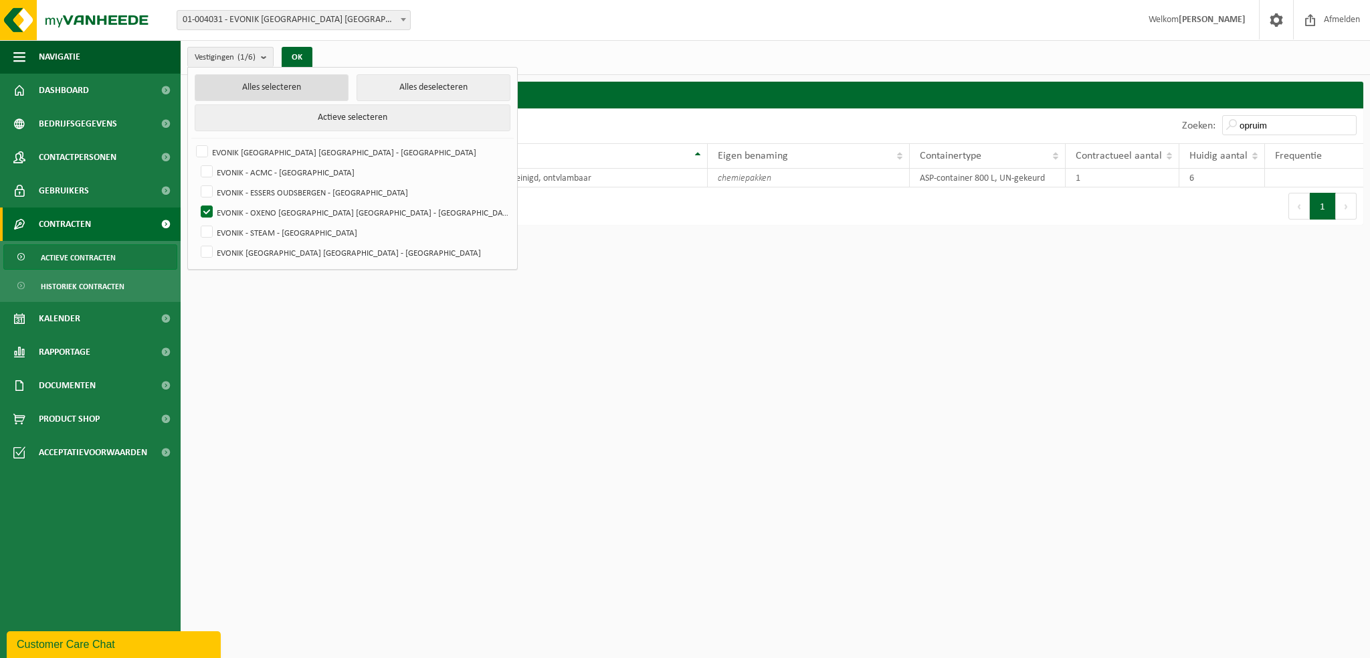
click at [262, 81] on button "Alles selecteren" at bounding box center [272, 87] width 154 height 27
checkbox input "true"
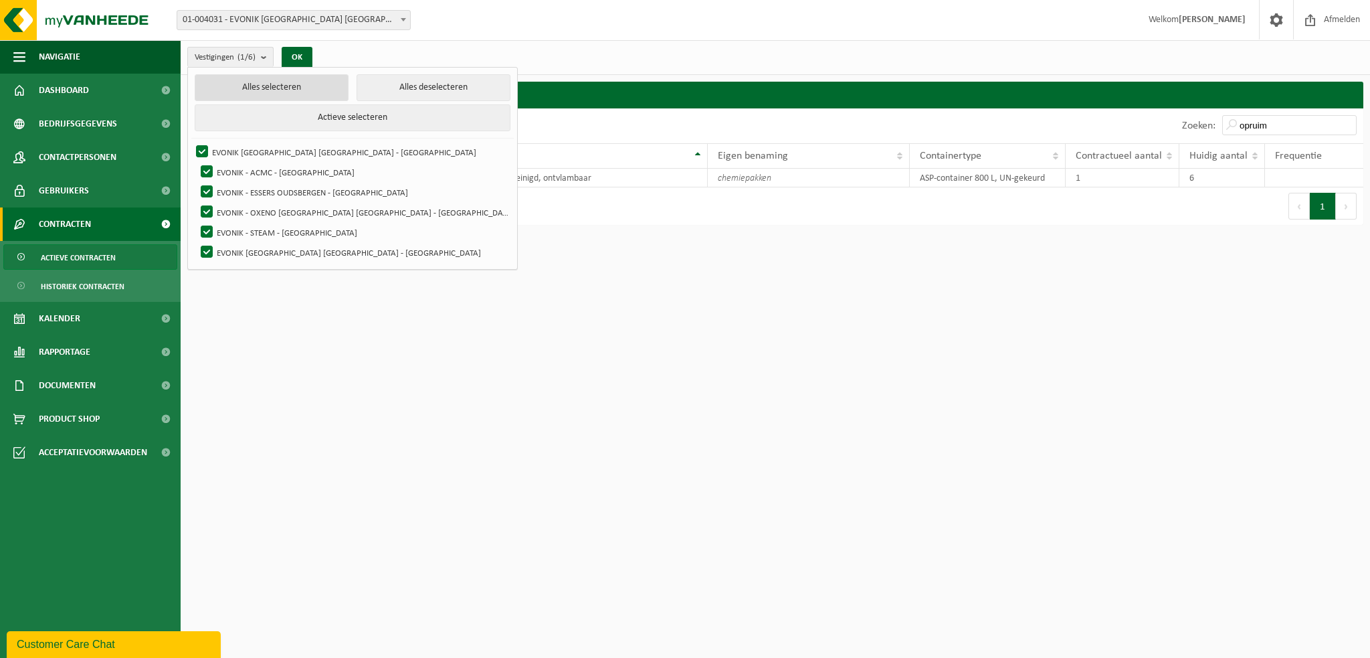
checkbox input "true"
click at [298, 58] on button "OK" at bounding box center [297, 57] width 31 height 21
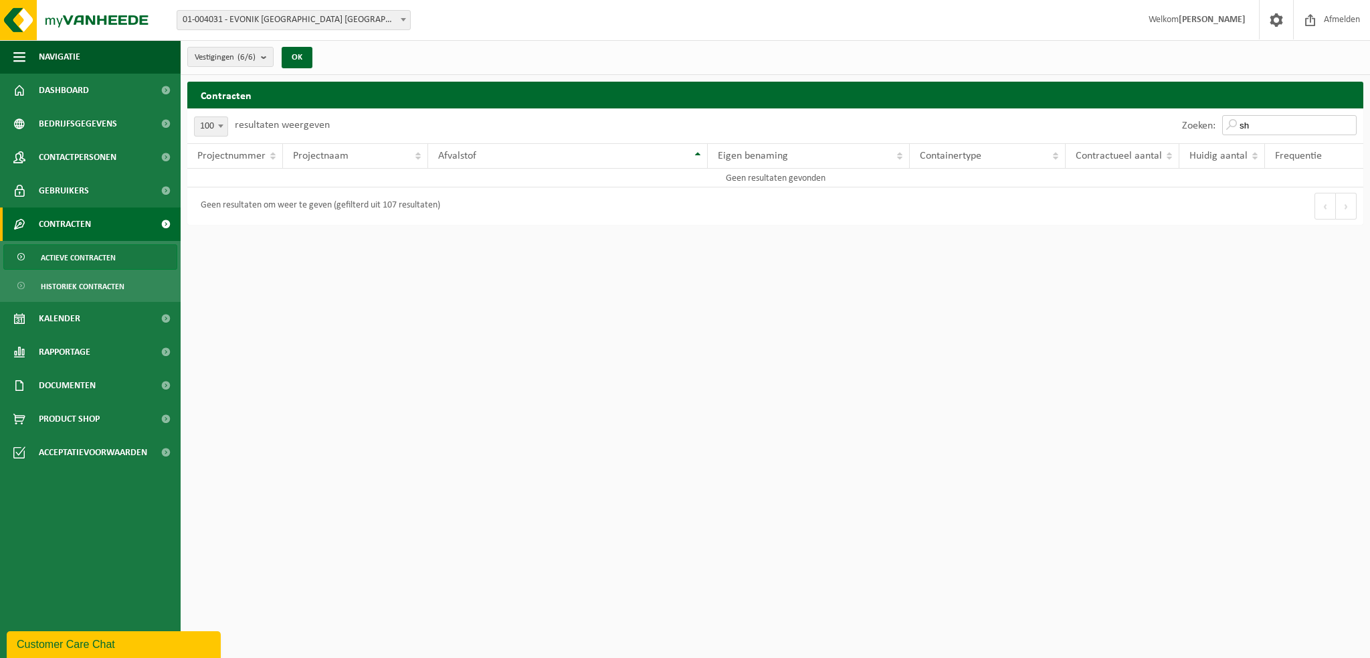
type input "s"
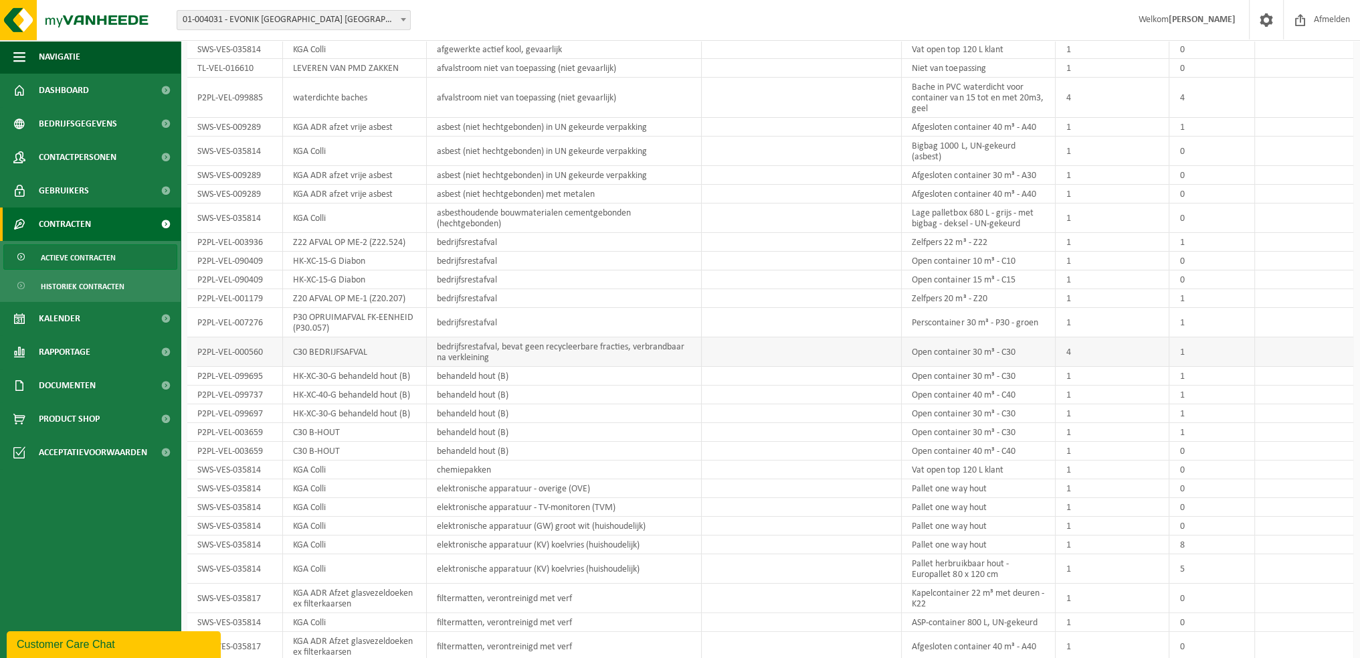
scroll to position [134, 0]
click at [511, 462] on td "chemiepakken" at bounding box center [564, 464] width 275 height 19
drag, startPoint x: 496, startPoint y: 462, endPoint x: 436, endPoint y: 456, distance: 59.9
click at [436, 456] on td "chemiepakken" at bounding box center [564, 464] width 275 height 19
copy td "chemiepakken"
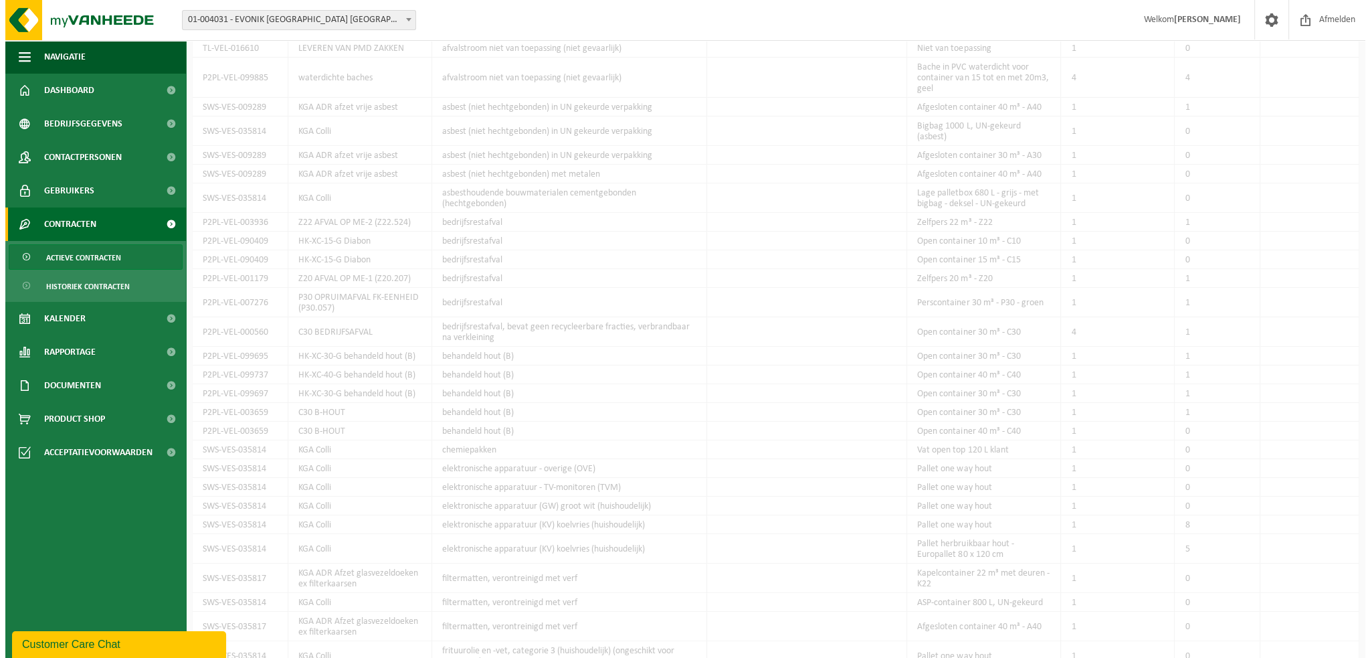
scroll to position [0, 0]
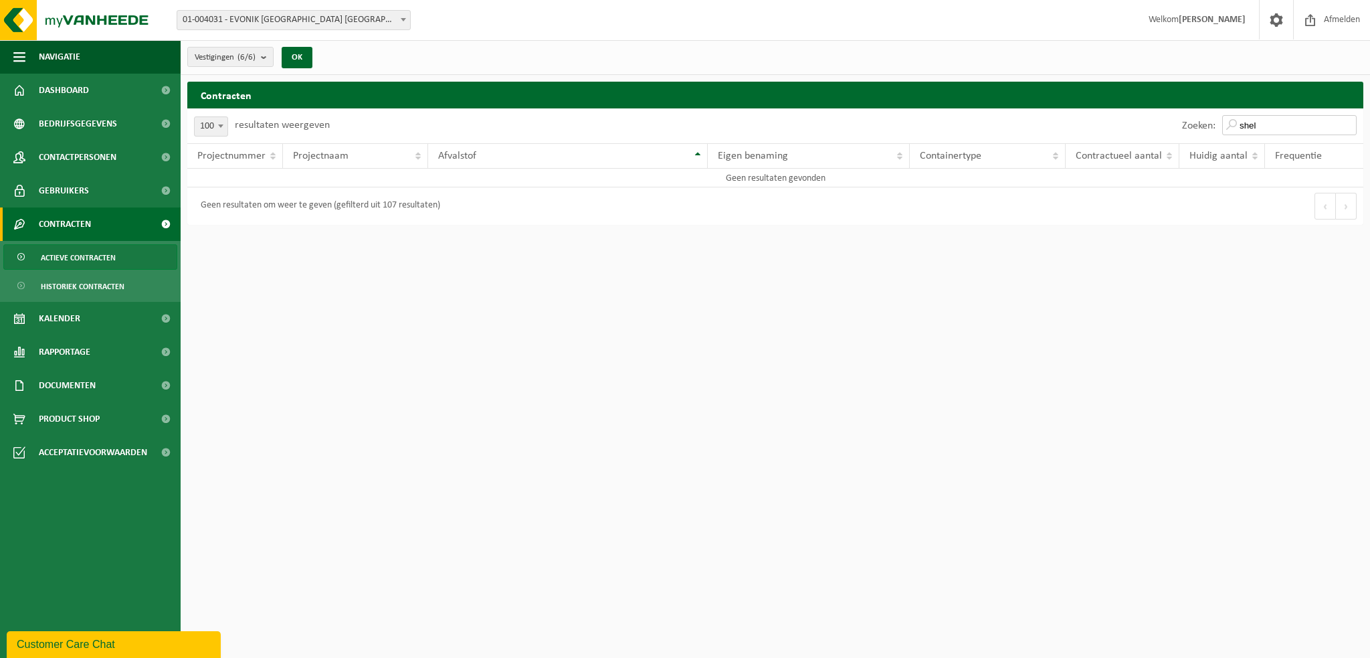
type input "shel"
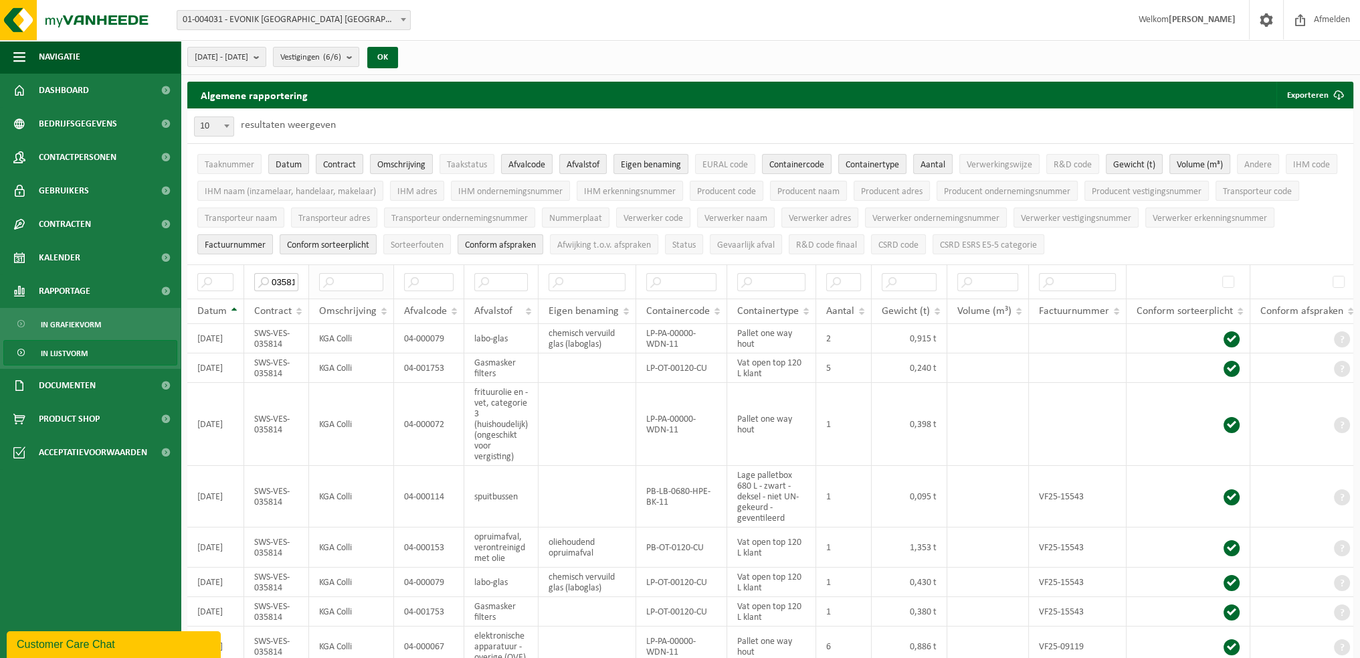
scroll to position [0, 7]
drag, startPoint x: 270, startPoint y: 278, endPoint x: 488, endPoint y: 275, distance: 218.1
click at [485, 276] on tr "035814" at bounding box center [773, 281] width 1173 height 34
paste input "SWS-VES-"
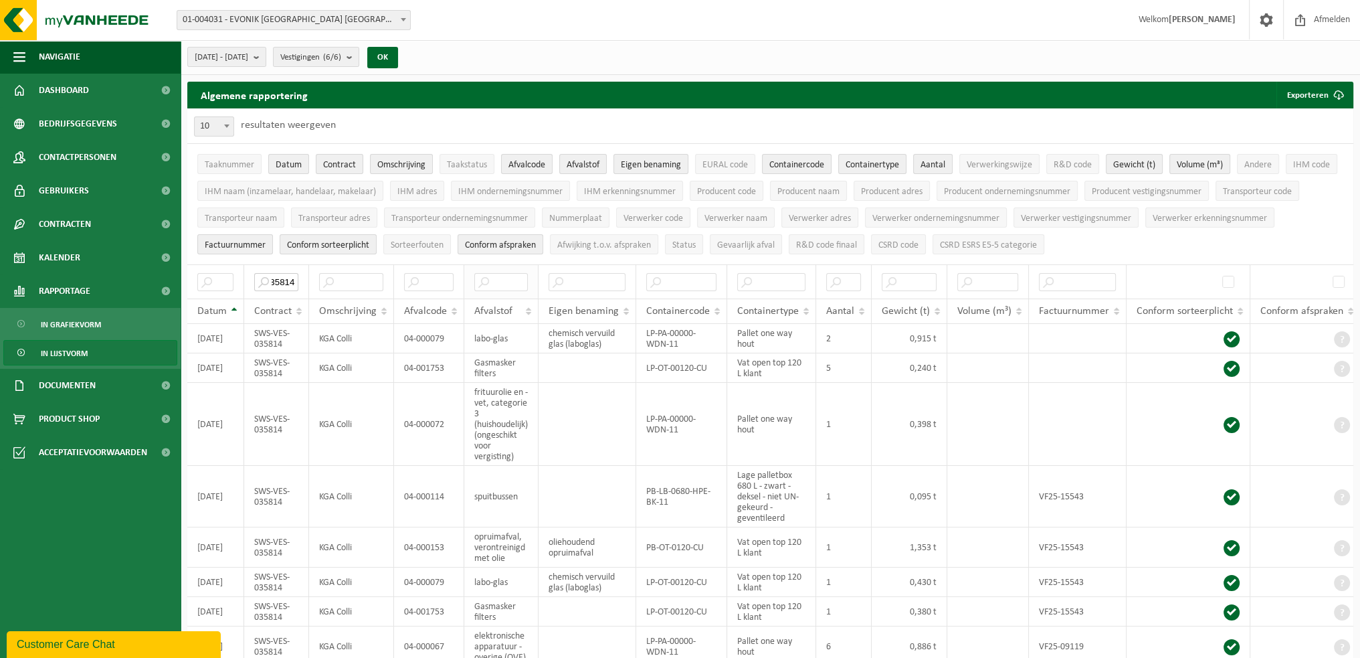
type input "SWS-VES-035814"
click at [532, 304] on th "Afvalstof" at bounding box center [501, 310] width 74 height 25
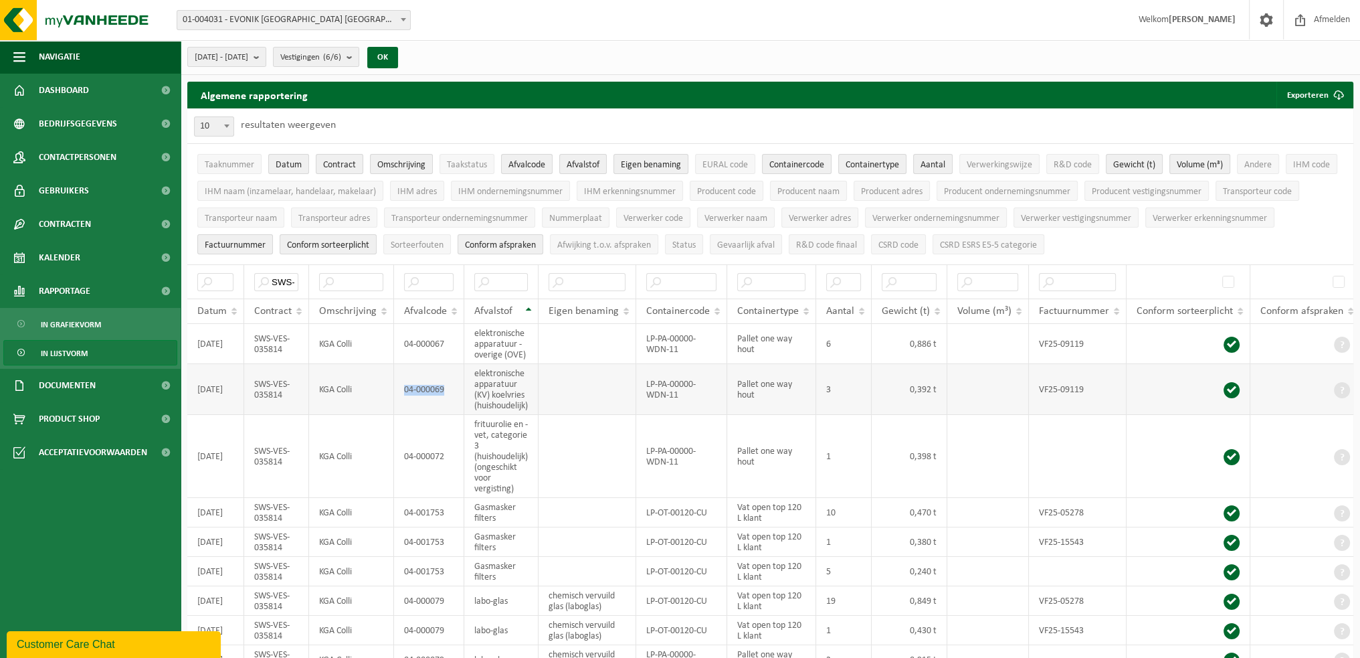
drag, startPoint x: 445, startPoint y: 386, endPoint x: 391, endPoint y: 383, distance: 54.3
click at [391, 383] on tr "[DATE] SWS-VES-035814 KGA Colli 04-000069 elektronische apparatuur (KV) koelvri…" at bounding box center [773, 389] width 1173 height 51
copy tr "04-000069"
drag, startPoint x: 692, startPoint y: 342, endPoint x: 646, endPoint y: 337, distance: 46.5
click at [646, 337] on td "LP-PA-00000-WDN-11" at bounding box center [681, 344] width 91 height 40
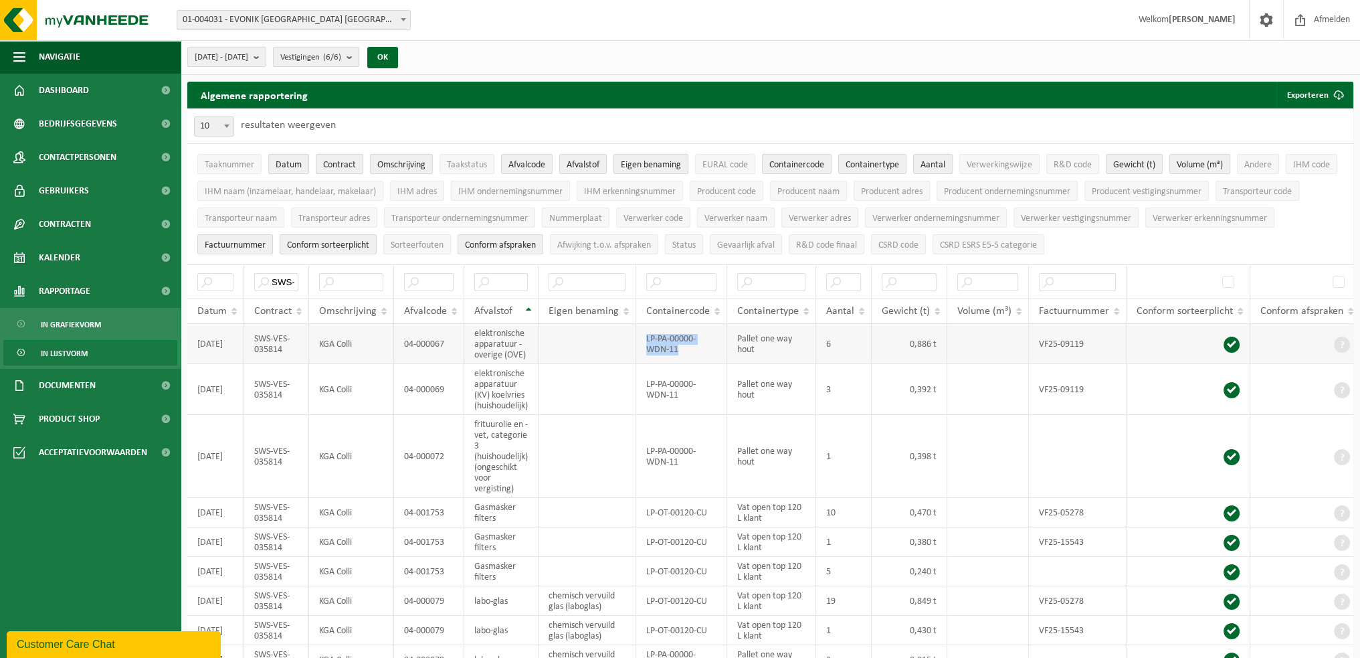
copy td "LP-PA-00000-WDN-11"
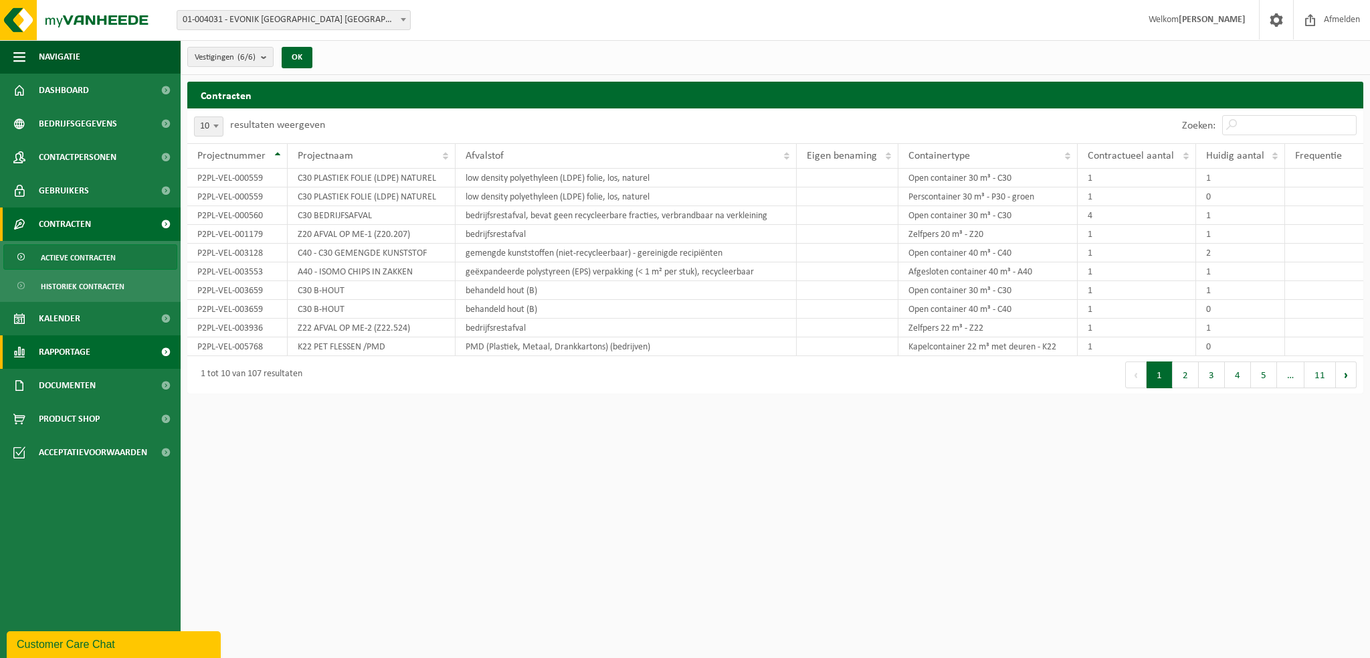
click at [118, 353] on link "Rapportage" at bounding box center [90, 351] width 181 height 33
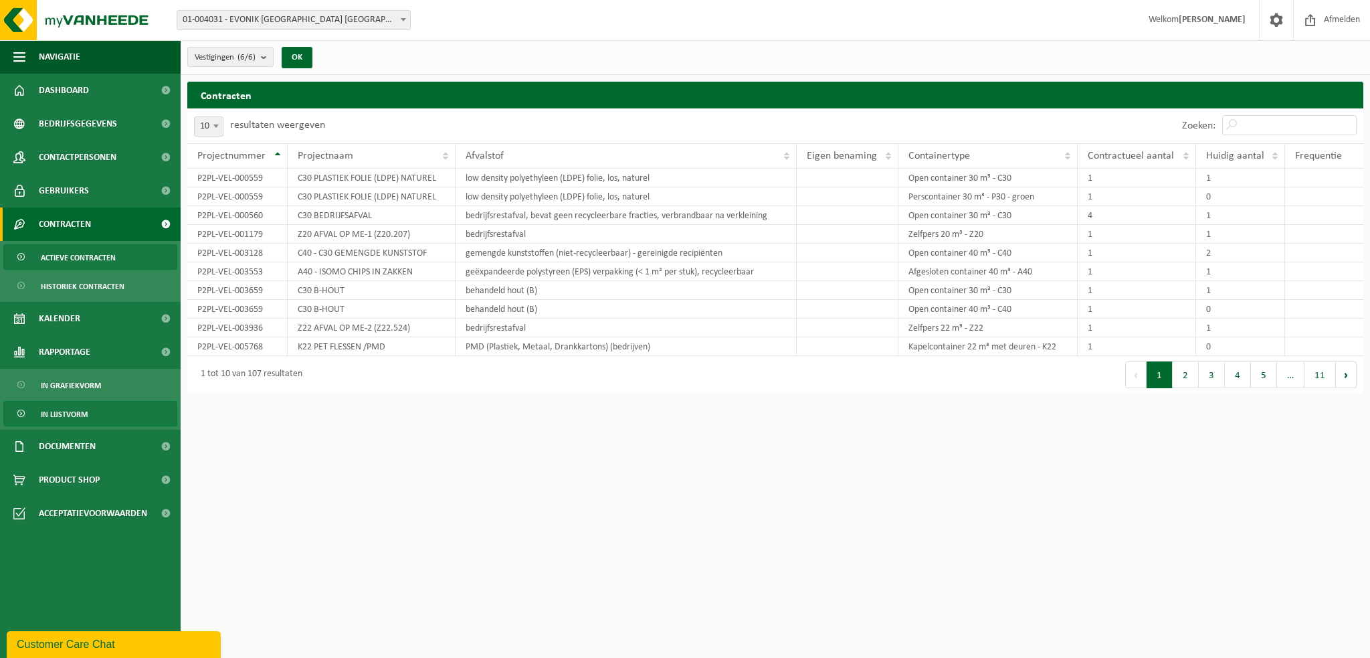
click at [74, 414] on span "In lijstvorm" at bounding box center [64, 413] width 47 height 25
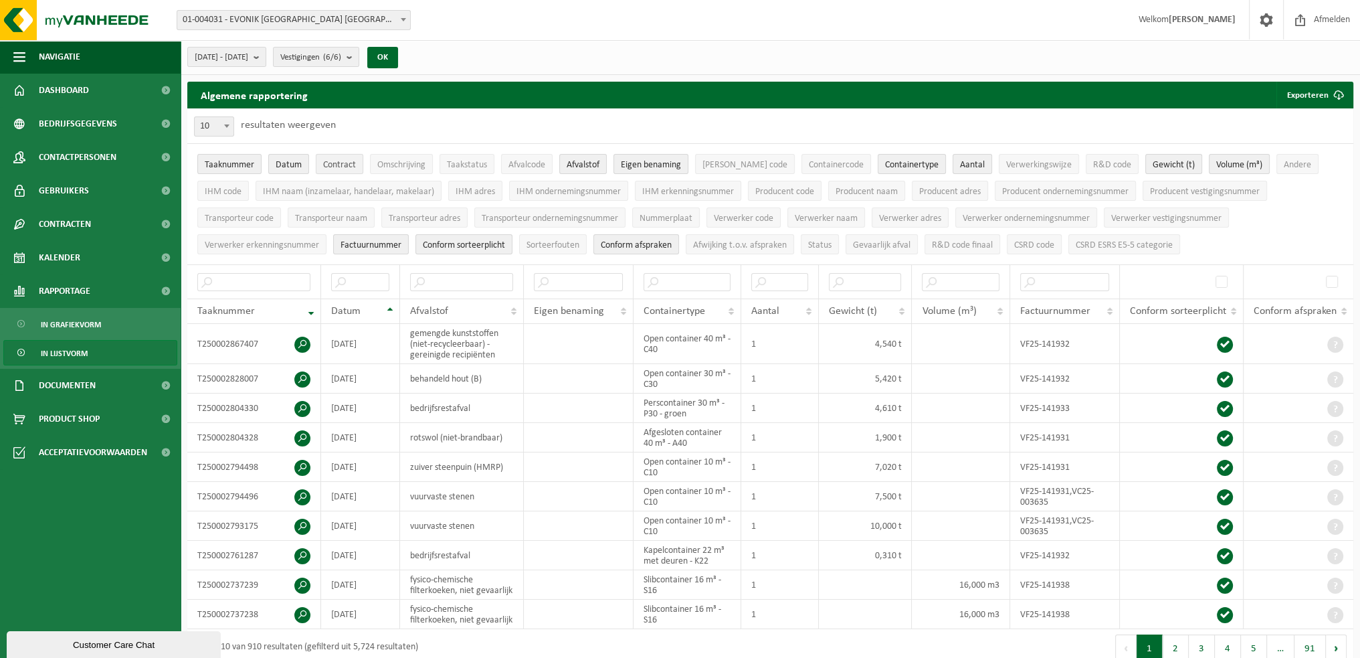
click at [351, 163] on span "Contract" at bounding box center [339, 165] width 33 height 10
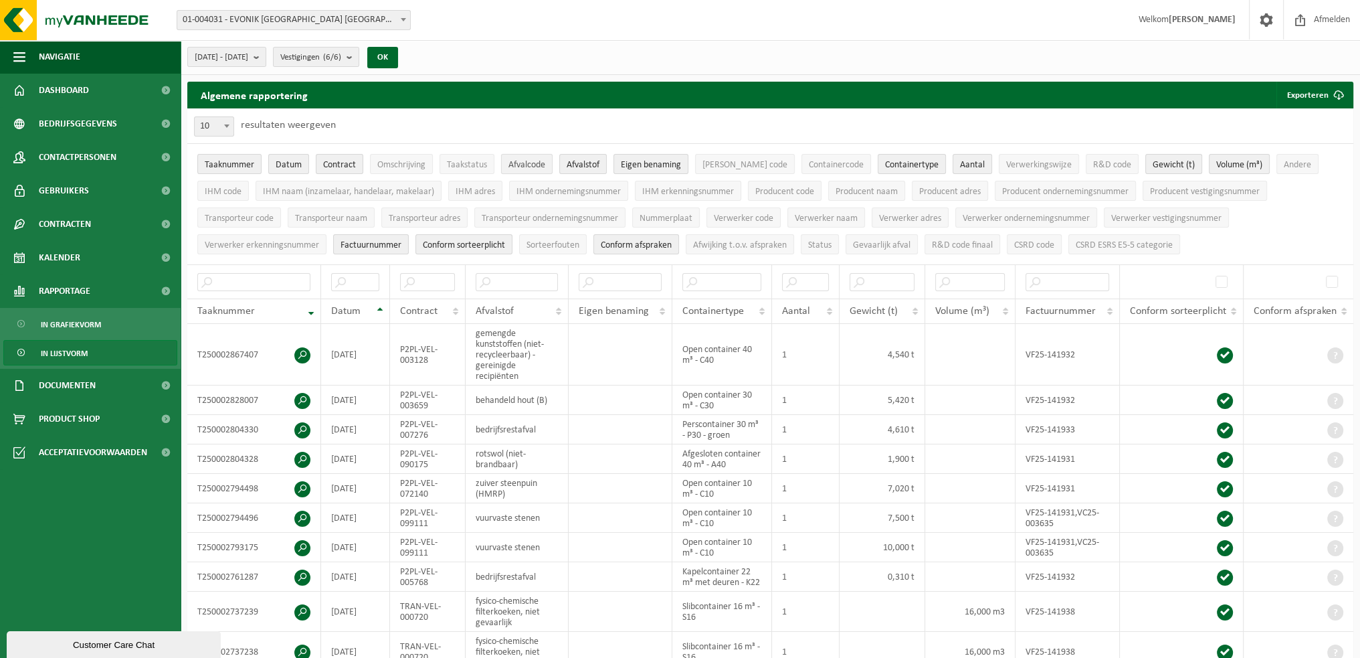
click at [521, 163] on span "Afvalcode" at bounding box center [526, 165] width 37 height 10
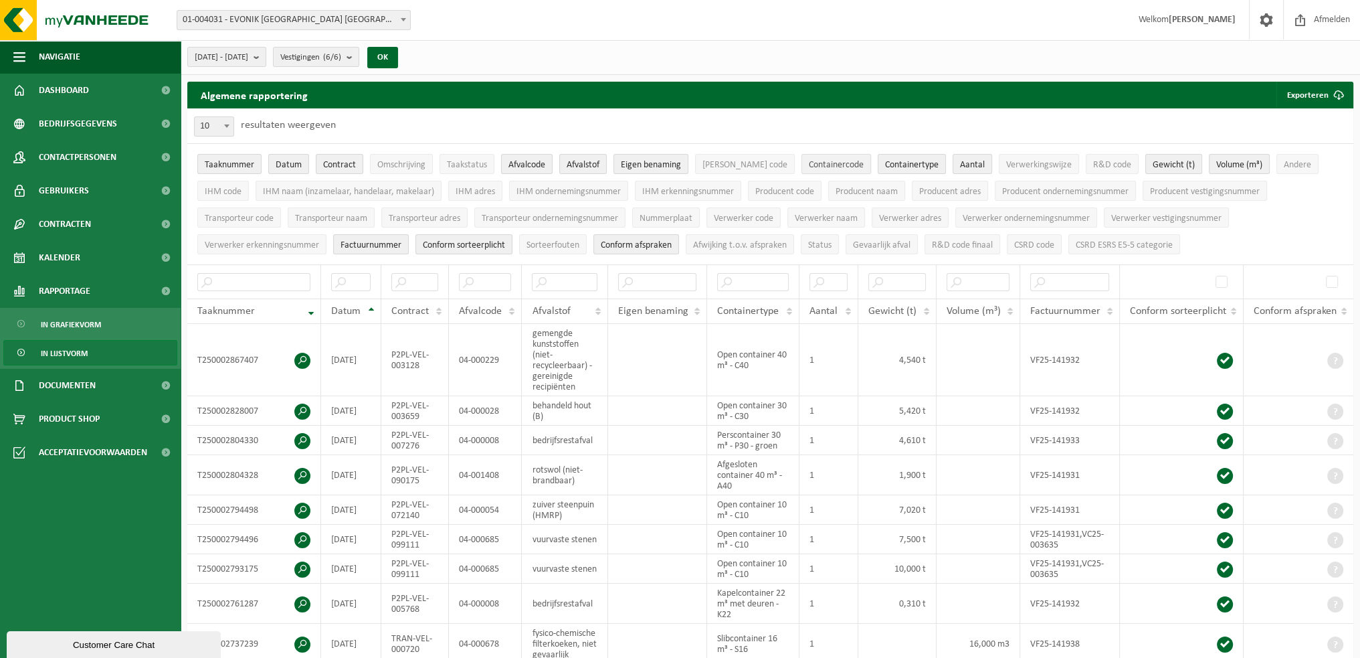
click at [809, 161] on span "Containercode" at bounding box center [836, 165] width 55 height 10
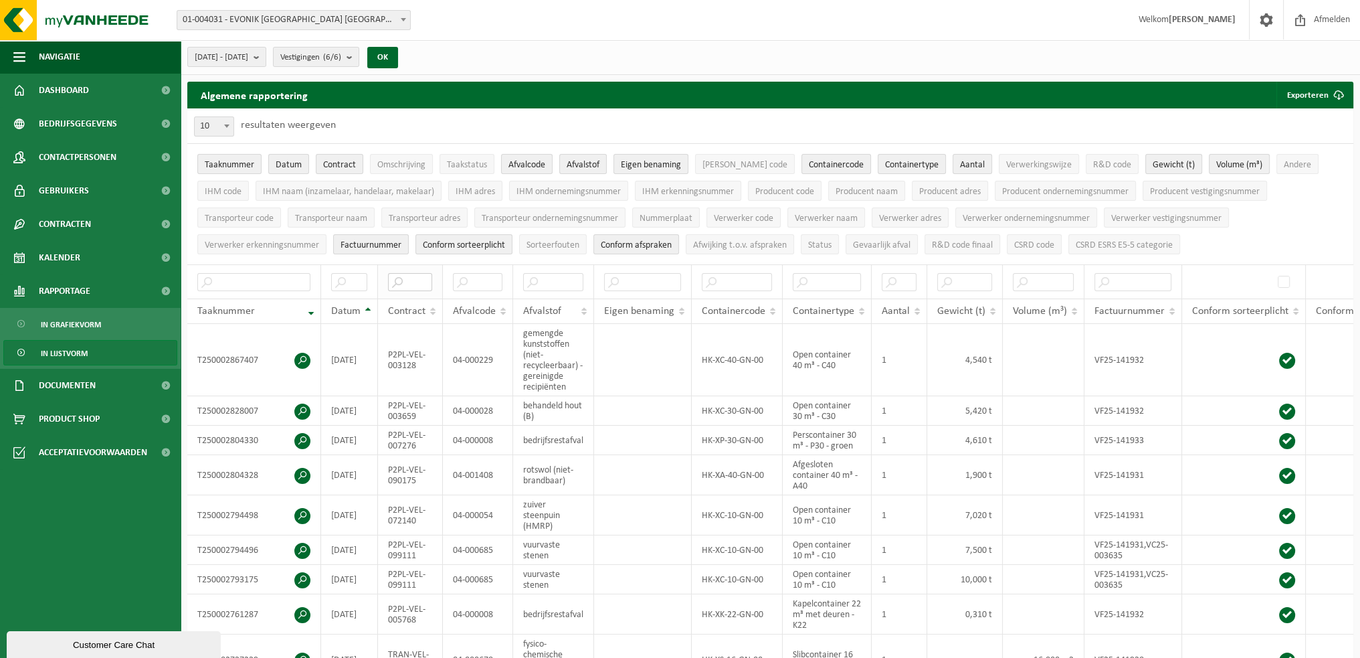
click at [416, 278] on input "text" at bounding box center [410, 282] width 44 height 18
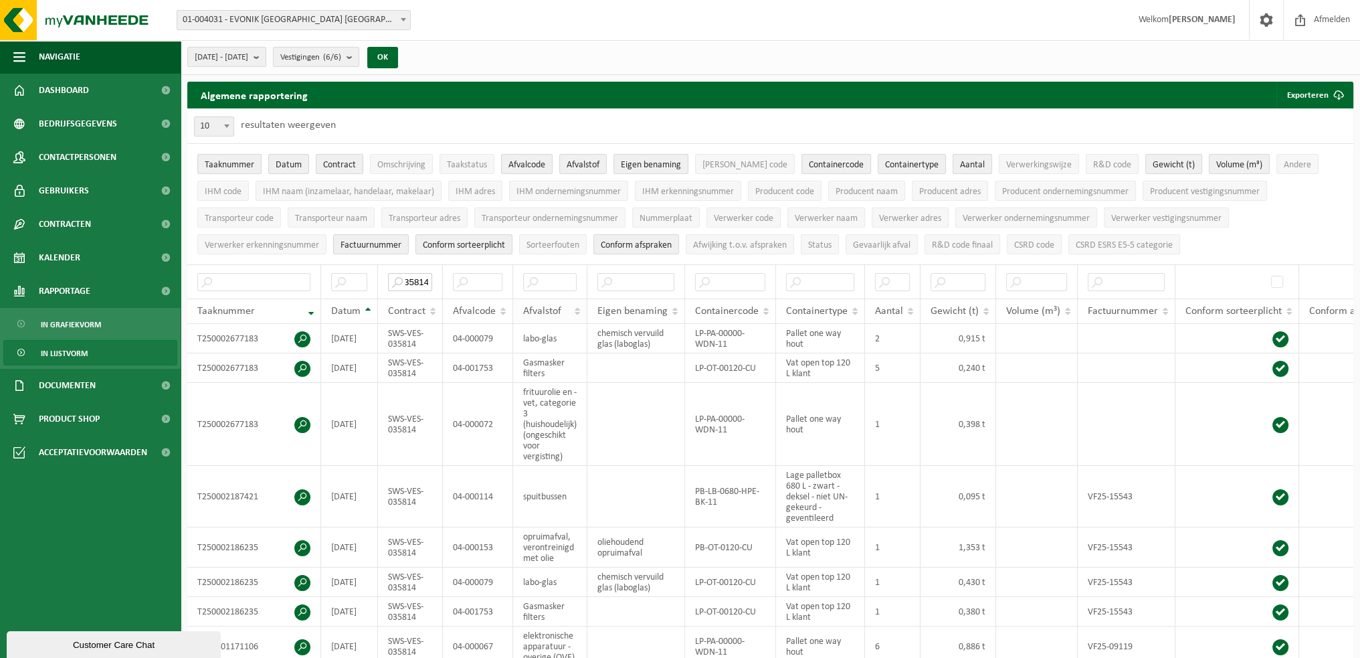
type input "35814"
click at [581, 306] on th "Afvalstof" at bounding box center [550, 310] width 74 height 25
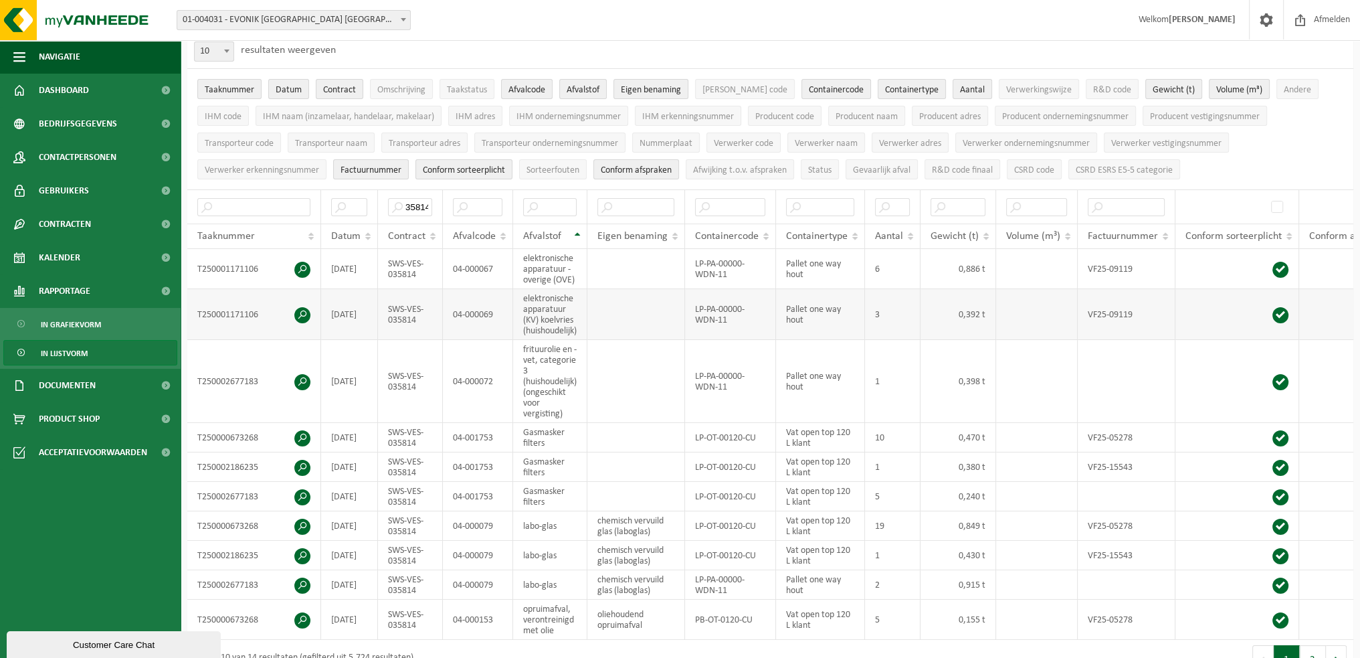
scroll to position [0, 0]
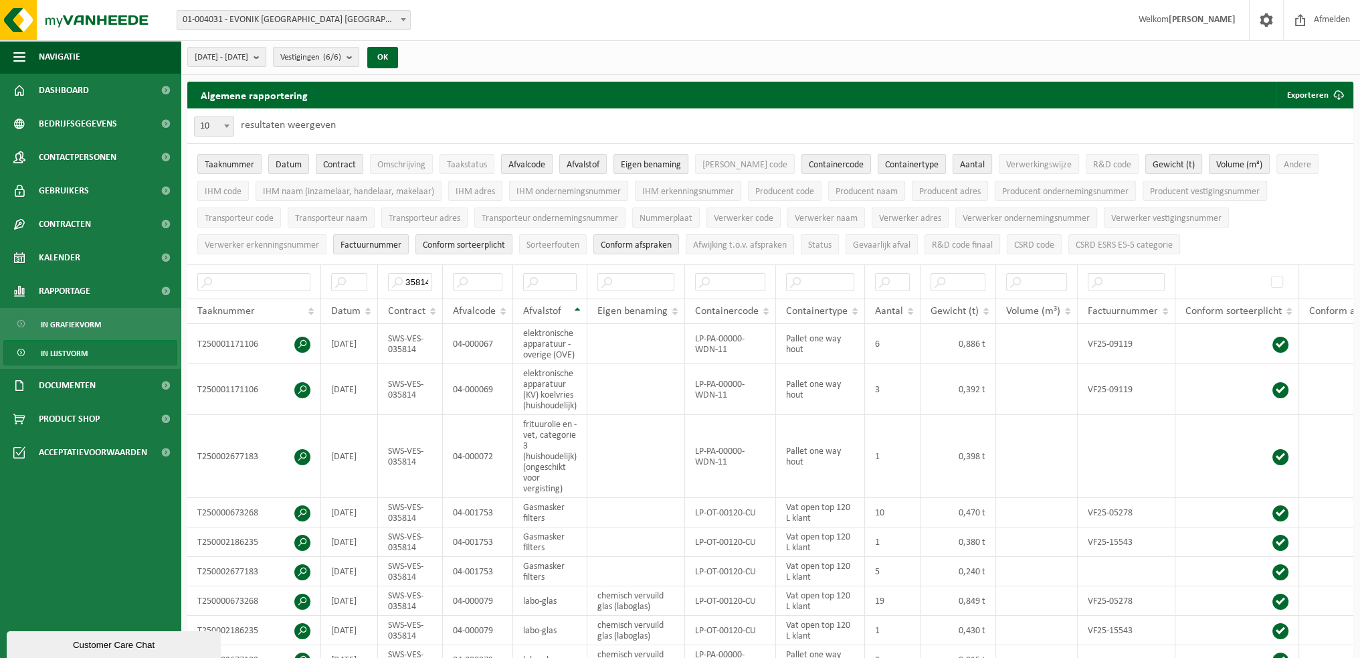
click at [221, 125] on span at bounding box center [226, 125] width 13 height 17
select select "100"
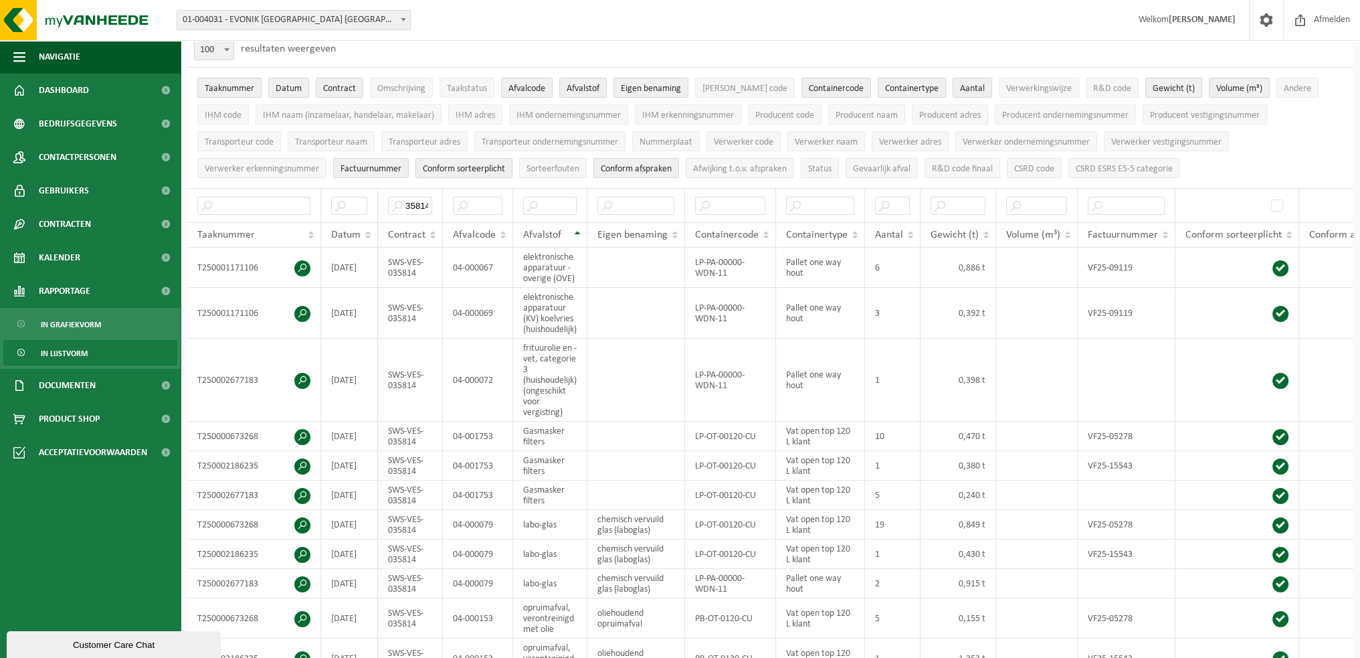
scroll to position [67, 0]
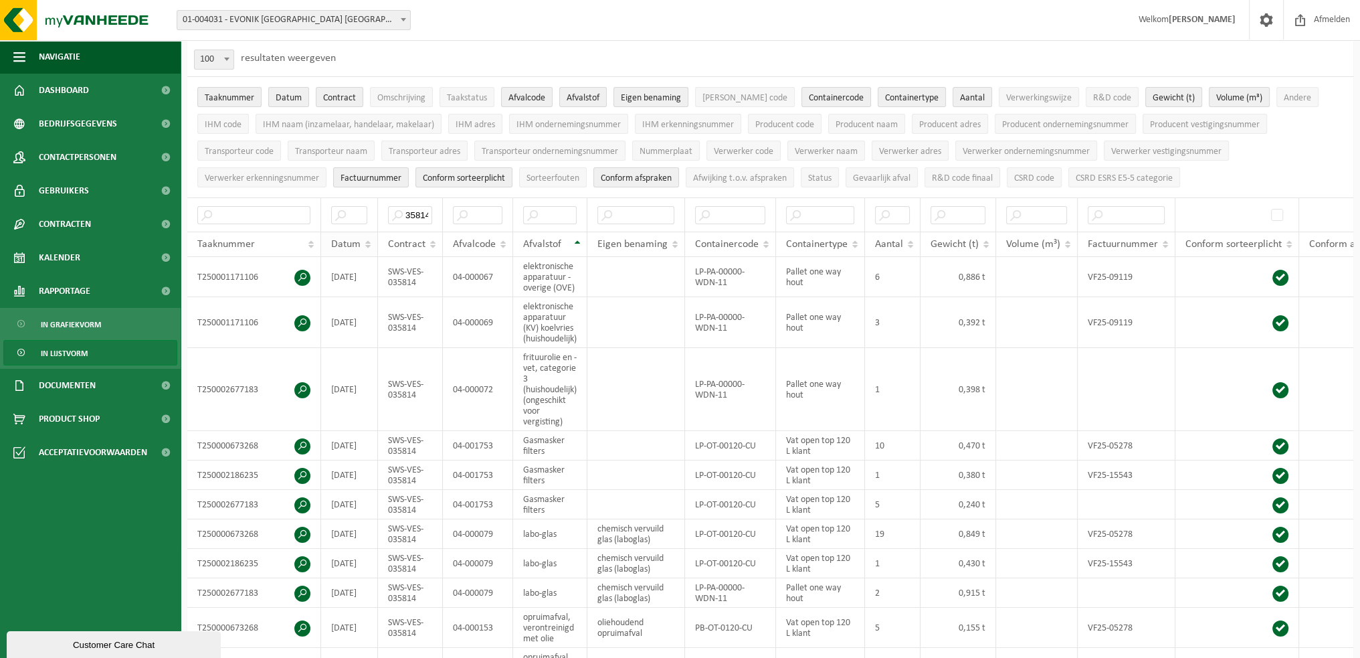
click at [365, 238] on th "Datum" at bounding box center [349, 243] width 57 height 25
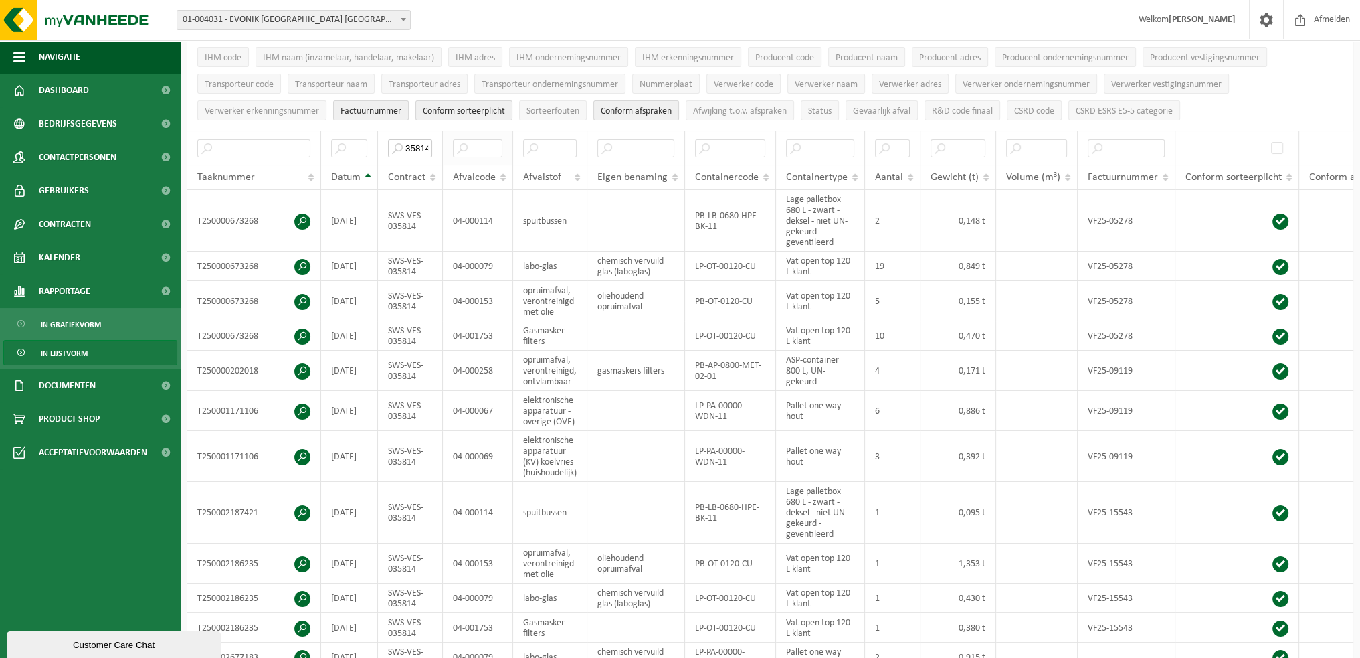
scroll to position [0, 1]
drag, startPoint x: 406, startPoint y: 145, endPoint x: 492, endPoint y: 137, distance: 86.7
click at [492, 137] on tr "35814" at bounding box center [798, 147] width 1222 height 34
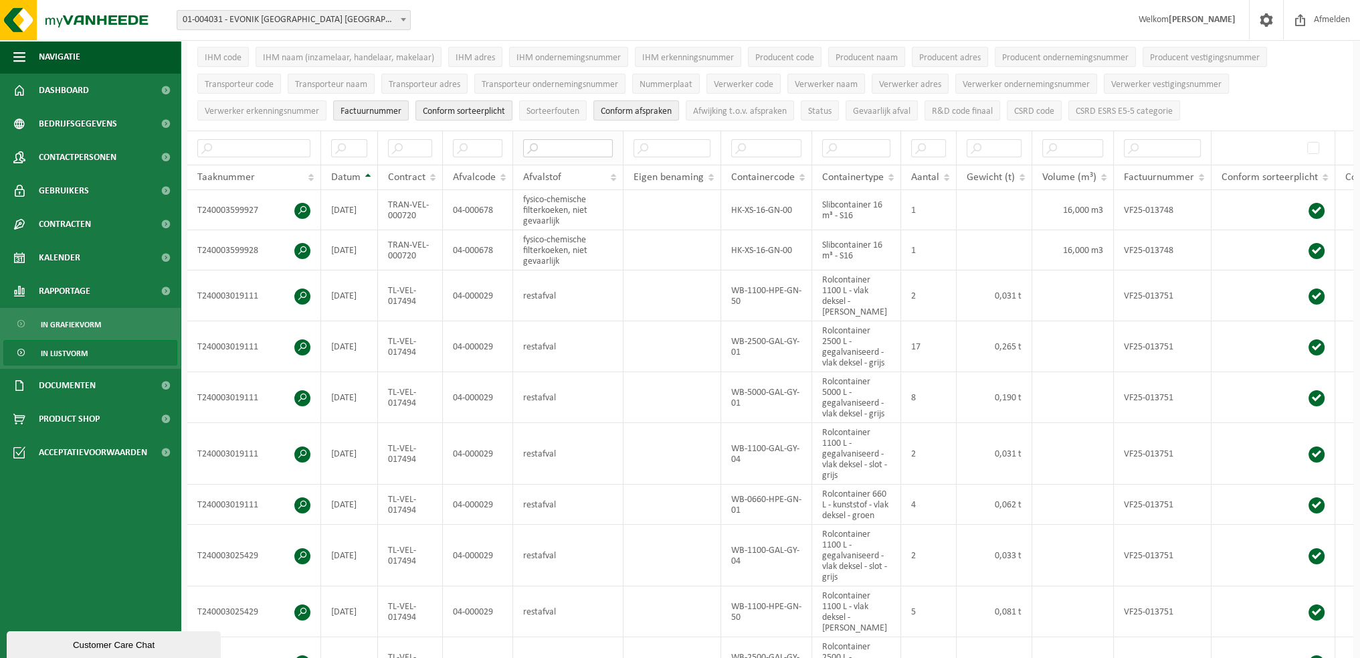
click at [578, 149] on input "text" at bounding box center [568, 148] width 90 height 18
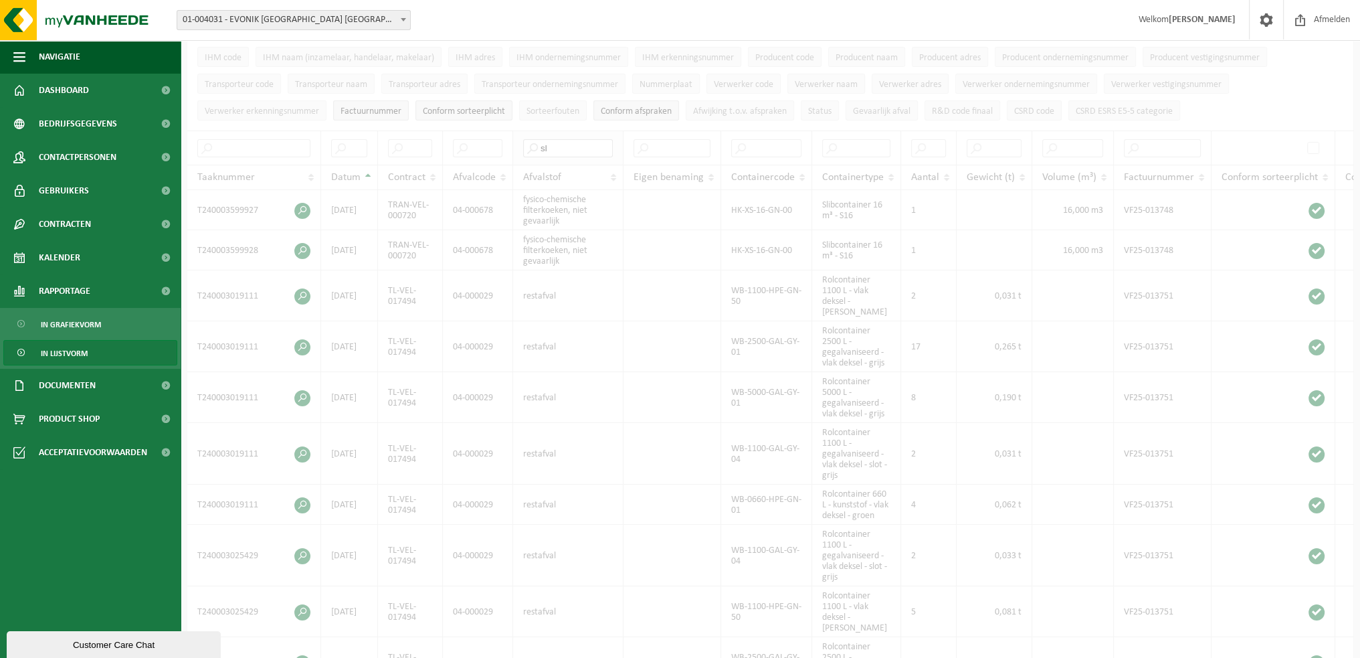
type input "s"
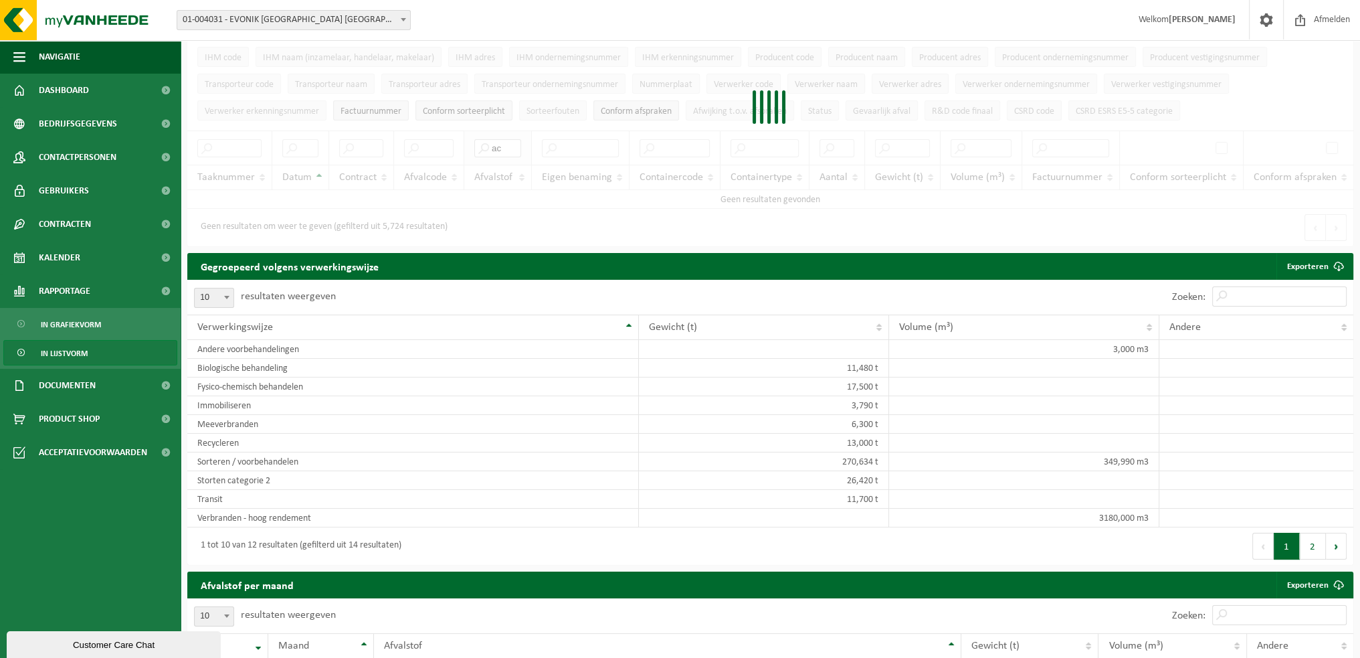
type input "a"
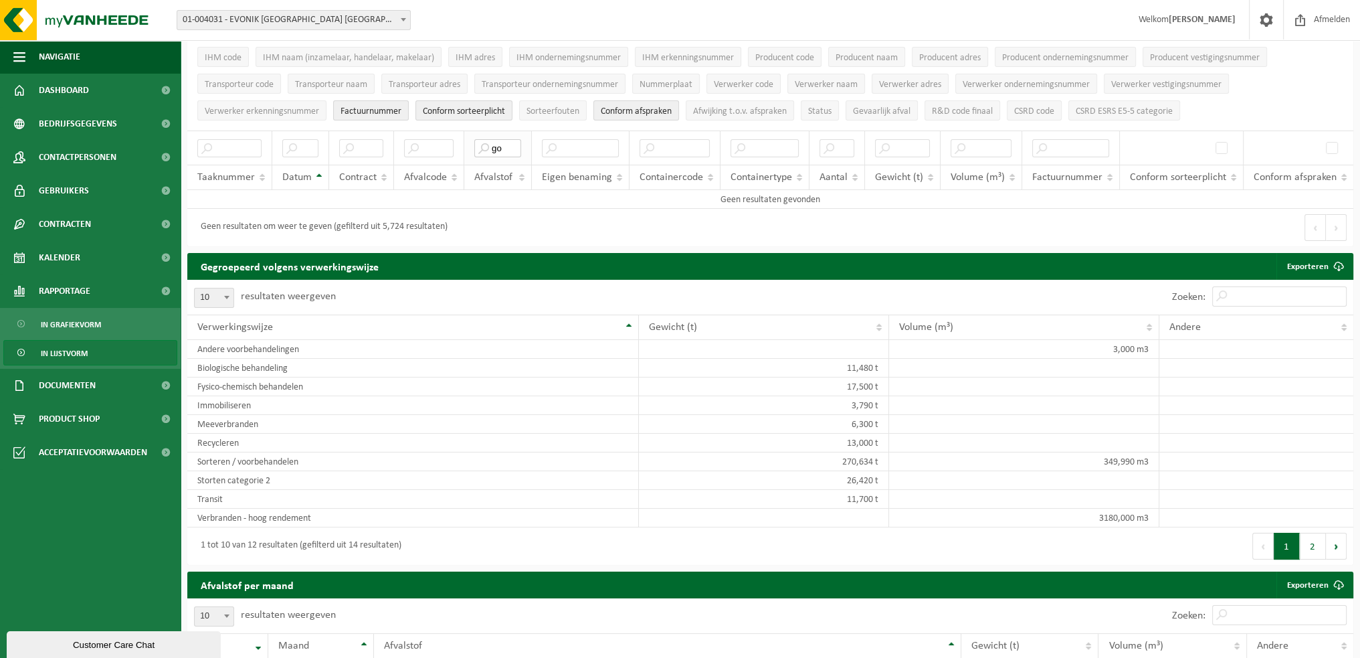
type input "g"
type input "c"
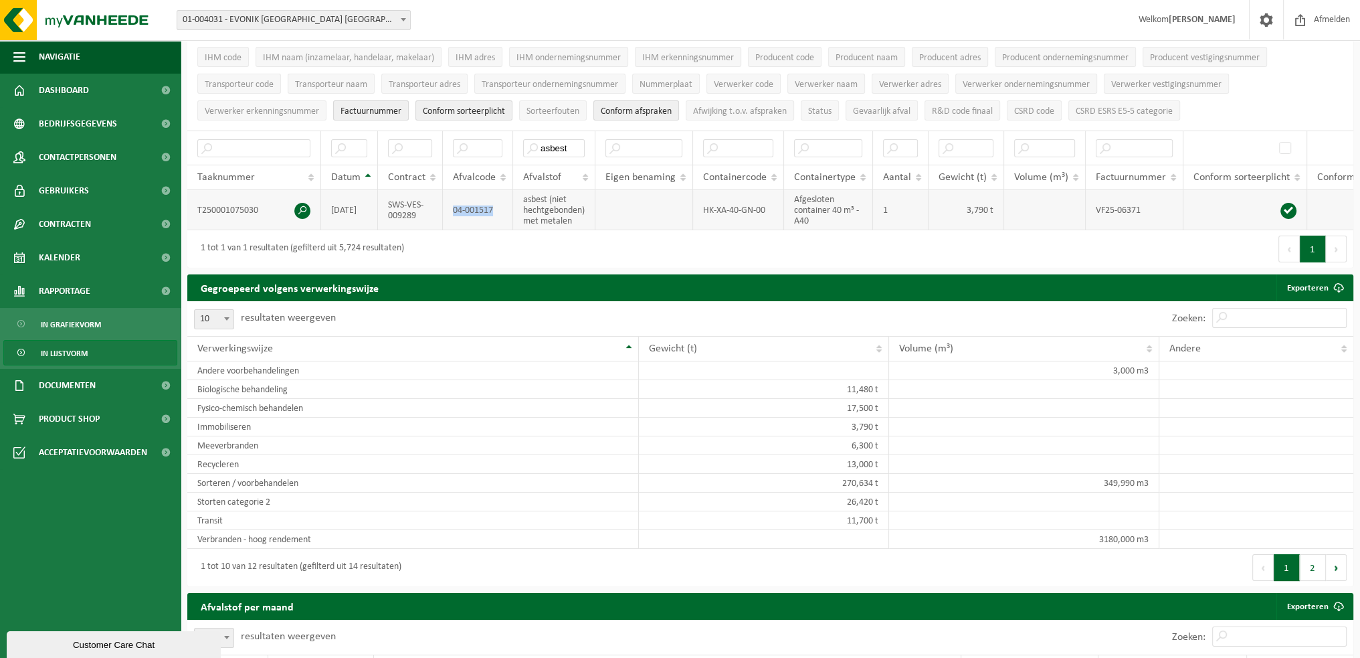
drag, startPoint x: 493, startPoint y: 205, endPoint x: 448, endPoint y: 211, distance: 45.2
click at [448, 211] on td "04-001517" at bounding box center [478, 210] width 70 height 40
copy td "04-001517"
drag, startPoint x: 574, startPoint y: 142, endPoint x: 514, endPoint y: 138, distance: 60.3
click at [514, 138] on th "asbest" at bounding box center [554, 147] width 82 height 34
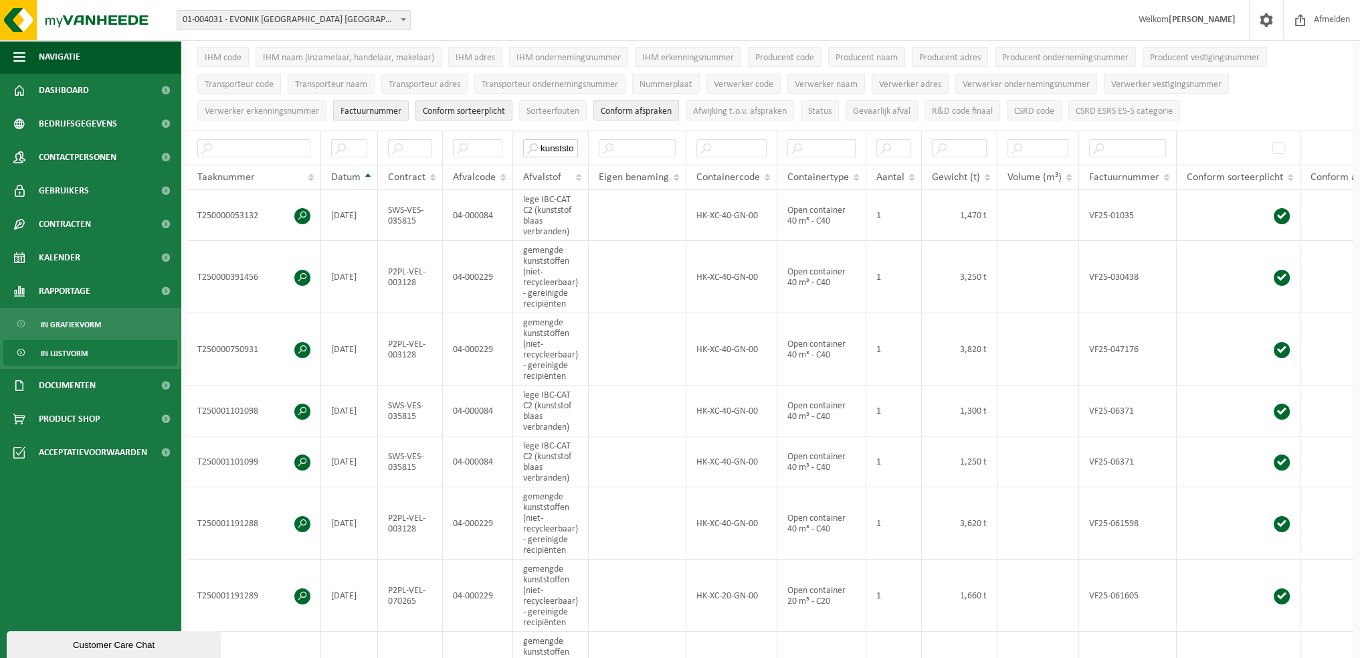
click at [563, 144] on input "kunststof" at bounding box center [550, 148] width 55 height 18
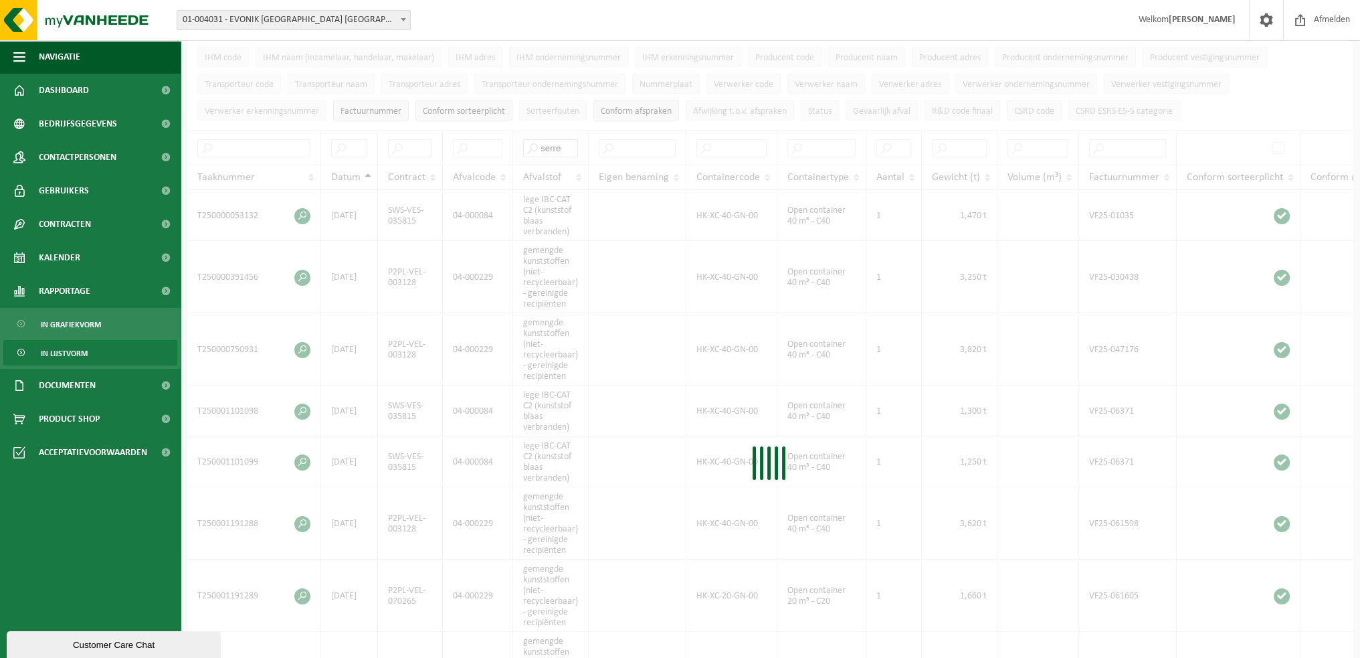
type input "serre"
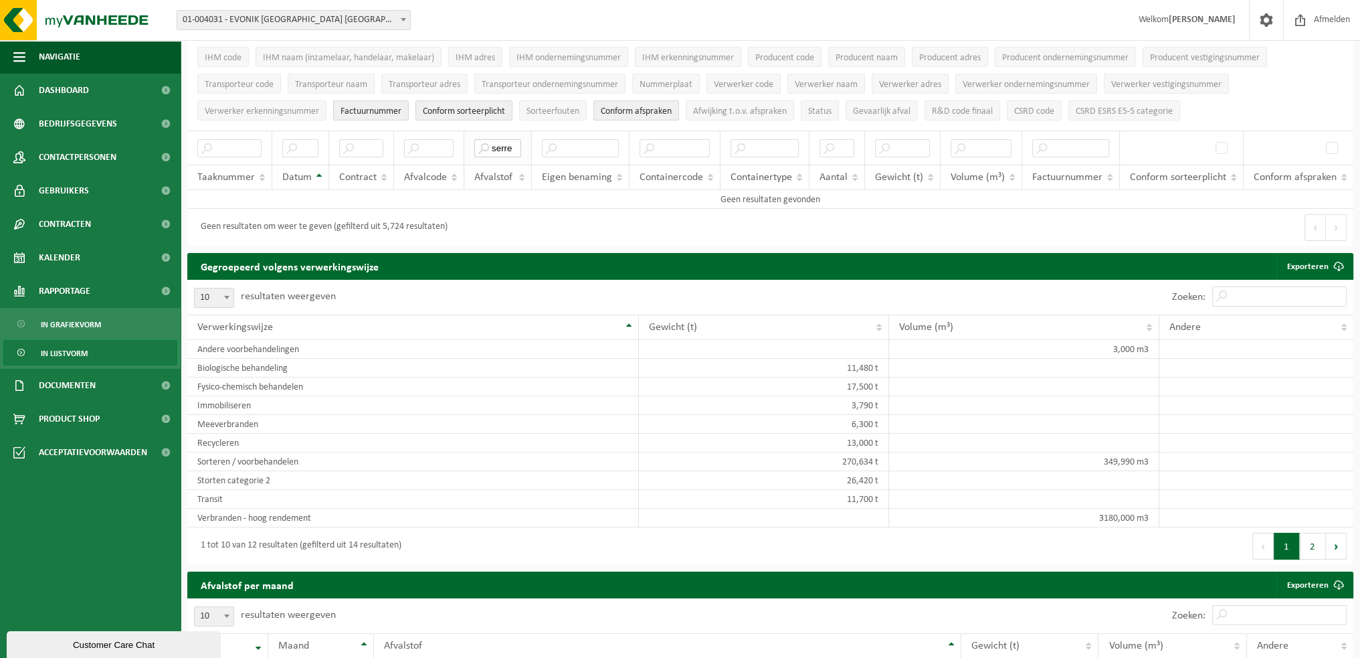
drag, startPoint x: 514, startPoint y: 143, endPoint x: 484, endPoint y: 147, distance: 29.6
click at [484, 147] on input "serre" at bounding box center [497, 148] width 47 height 18
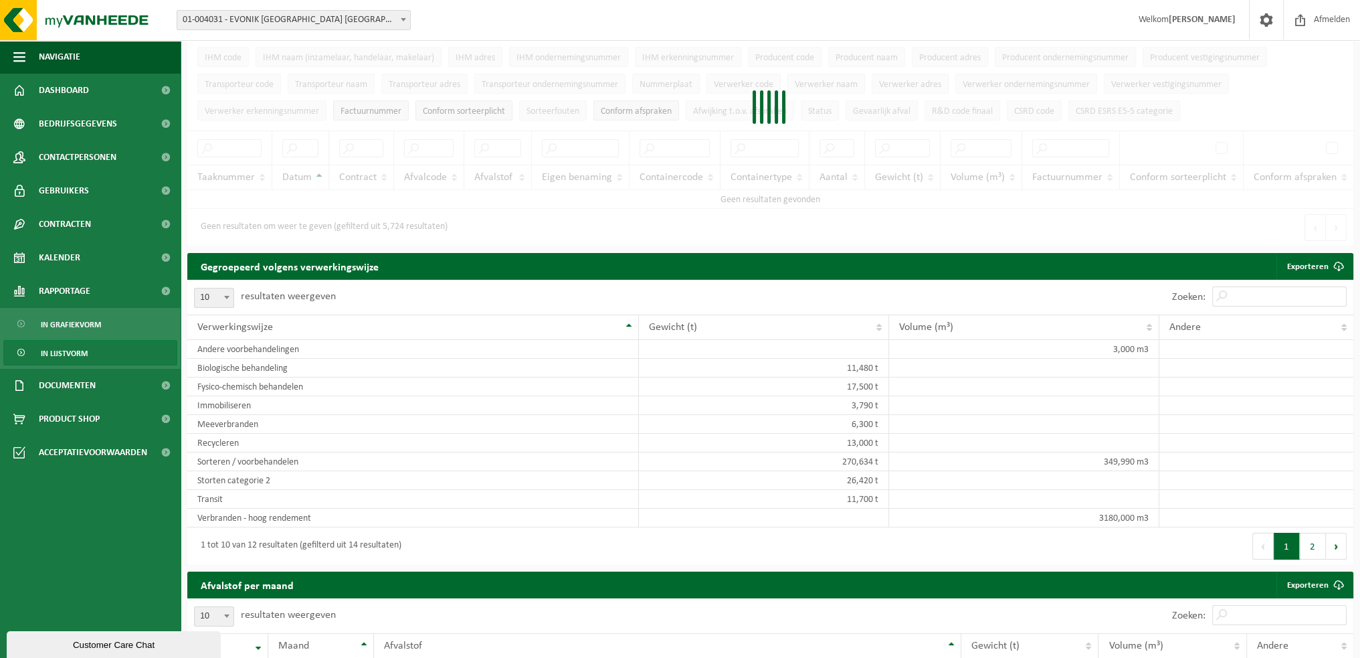
click at [366, 145] on div at bounding box center [770, 111] width 1166 height 272
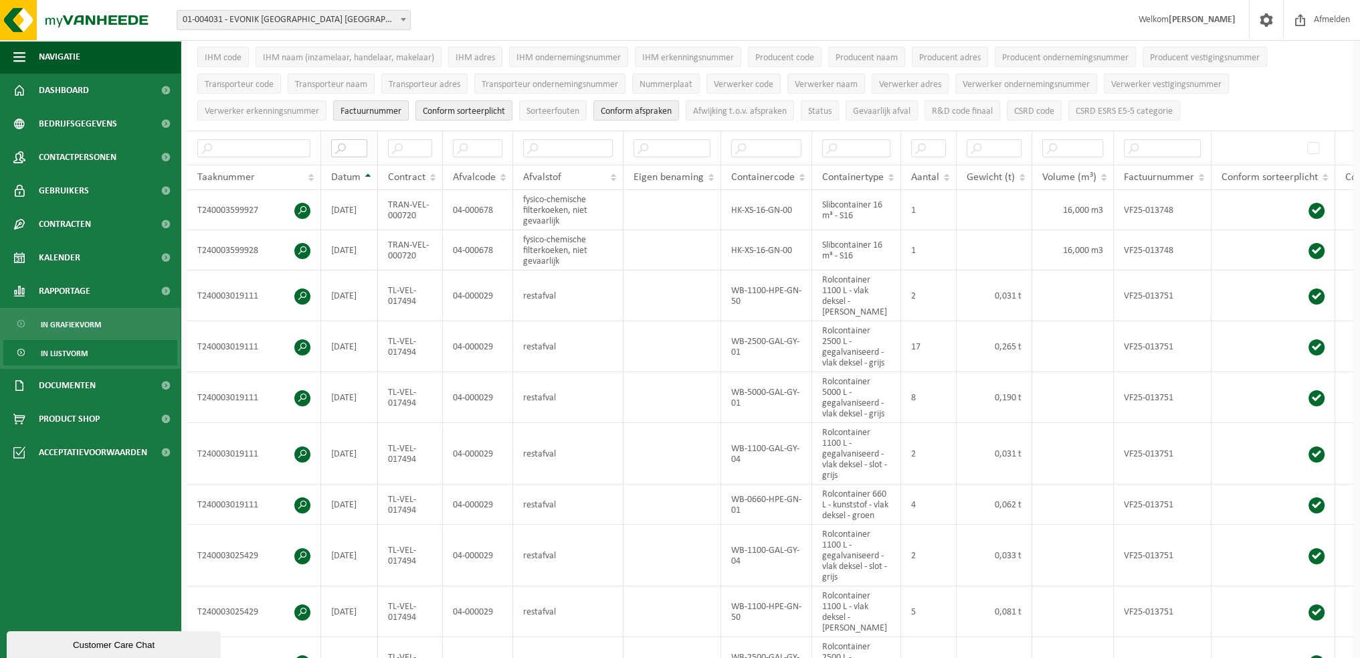
click at [365, 145] on input "text" at bounding box center [349, 148] width 36 height 18
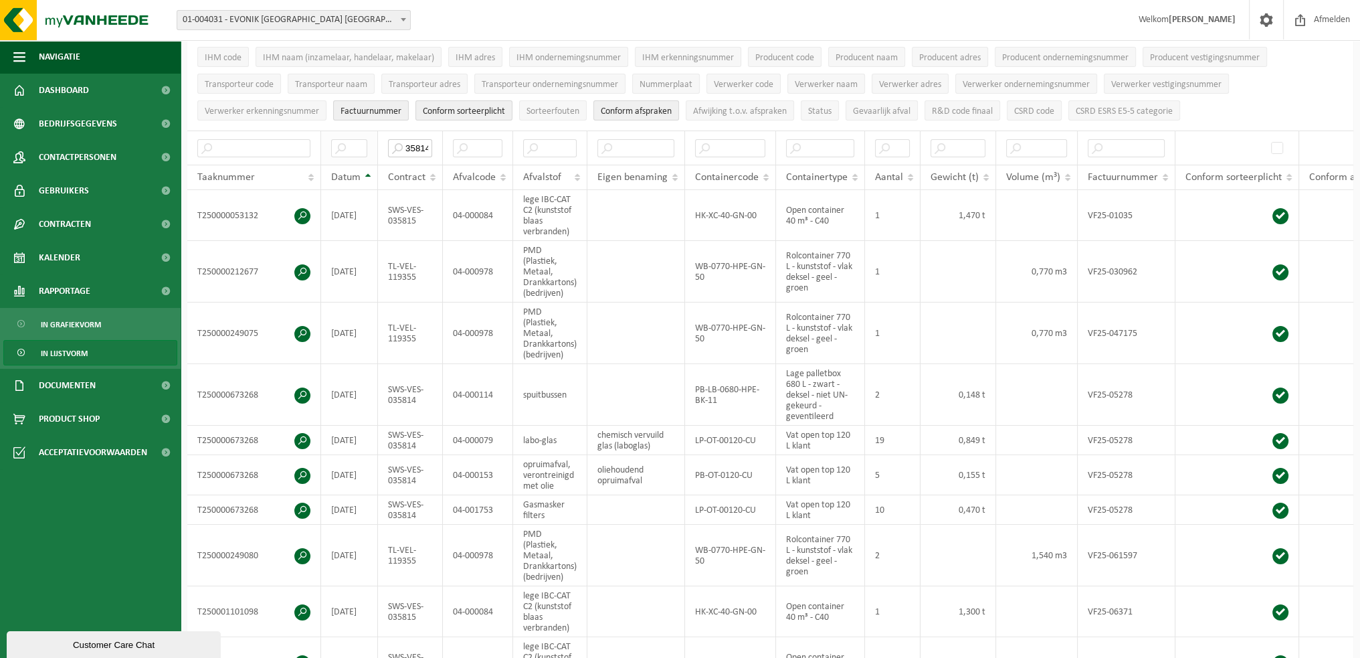
scroll to position [0, 1]
type input "35814"
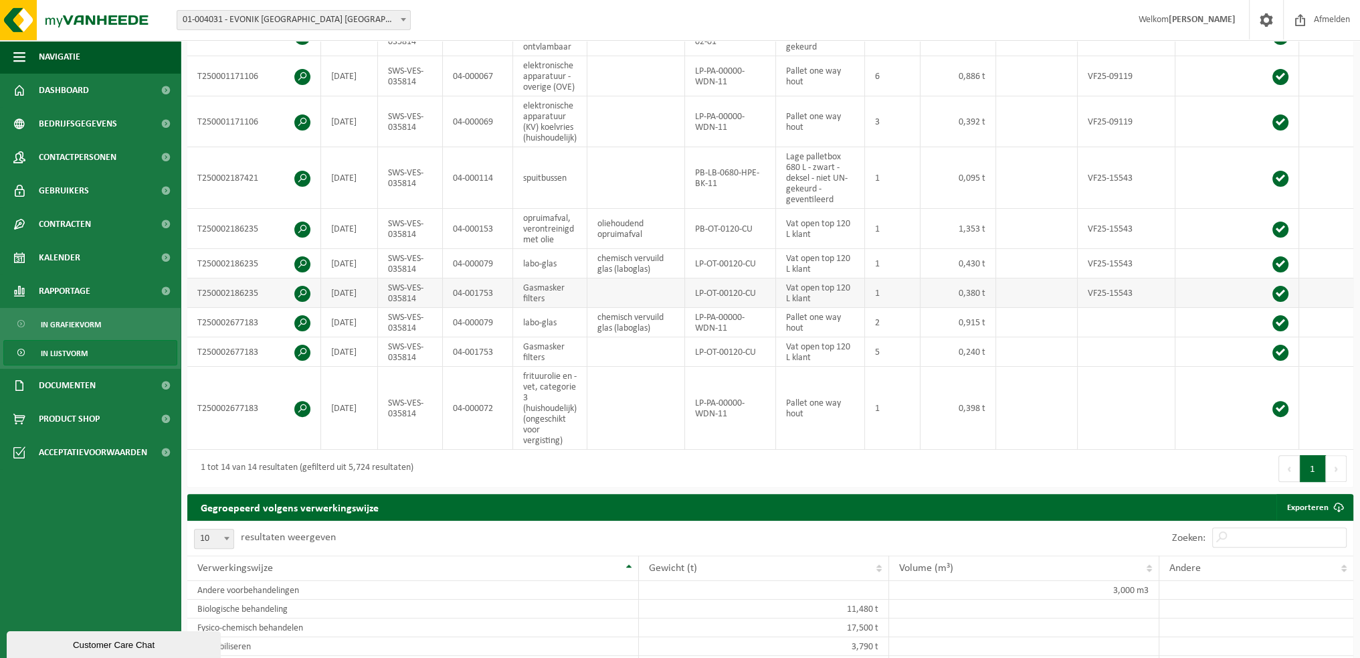
scroll to position [0, 0]
click at [296, 286] on span at bounding box center [302, 294] width 16 height 16
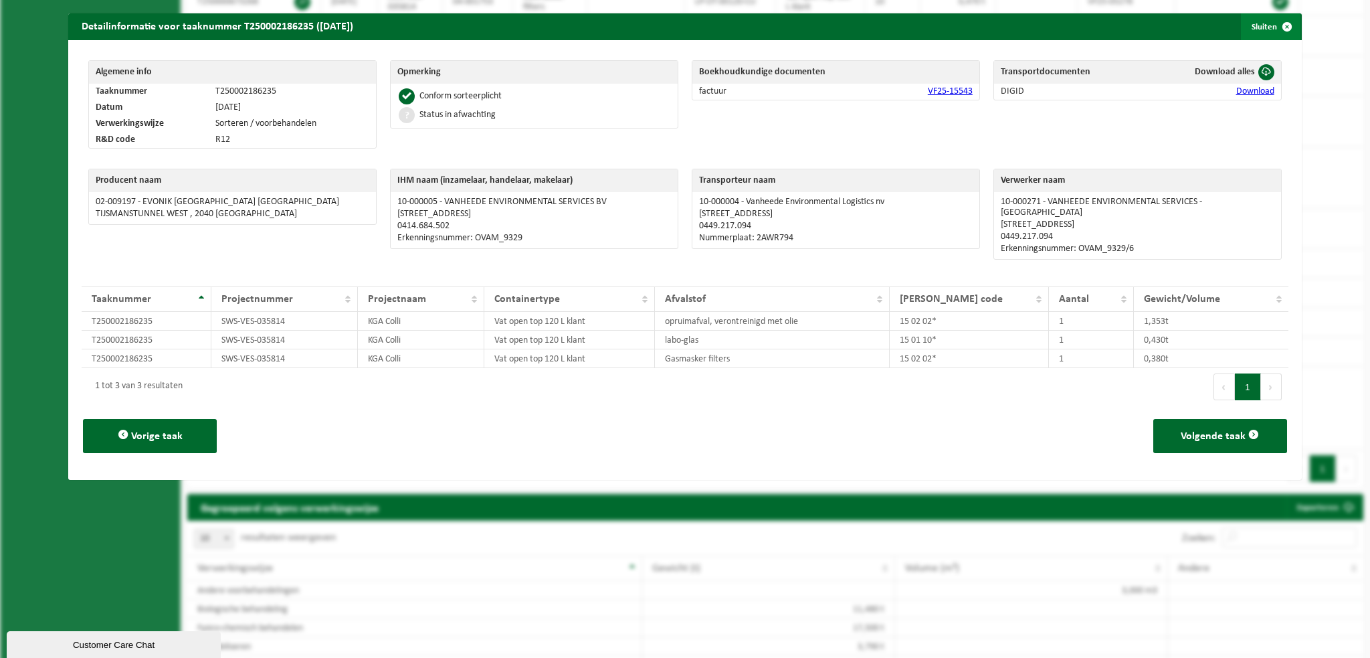
click at [1274, 29] on span "button" at bounding box center [1287, 26] width 27 height 27
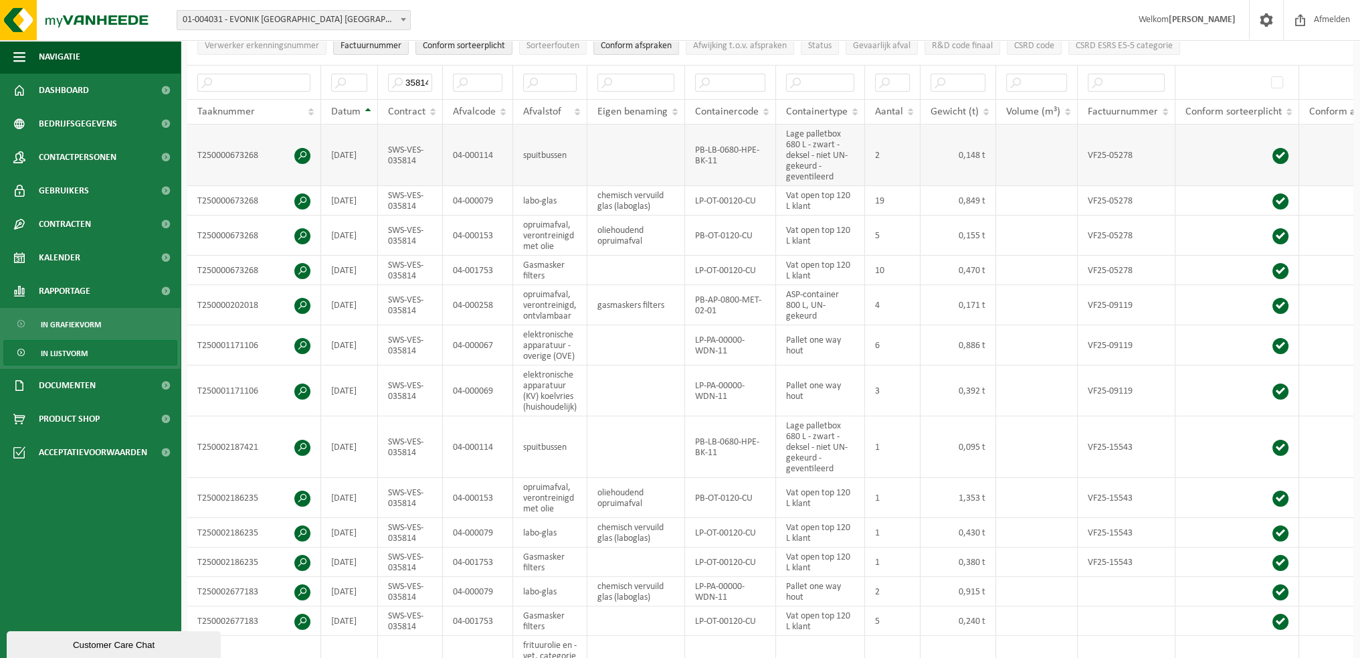
scroll to position [134, 0]
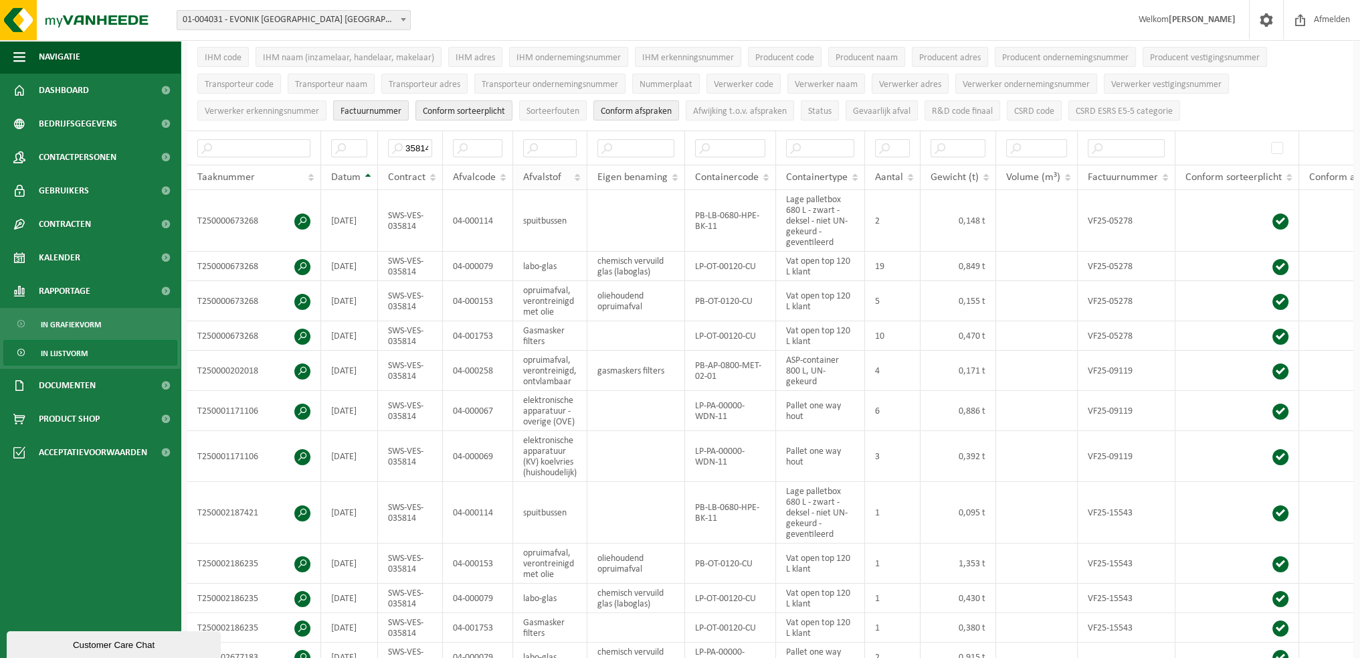
click at [581, 171] on th "Afvalstof" at bounding box center [550, 177] width 74 height 25
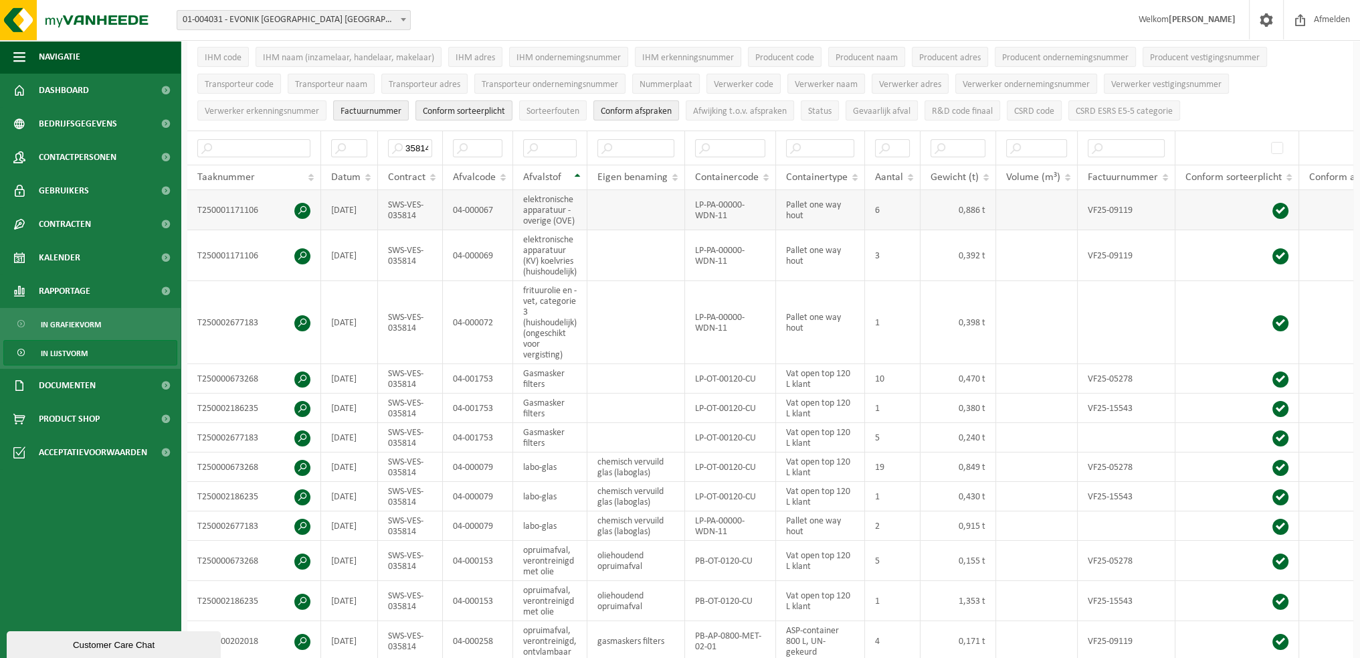
click at [567, 207] on td "elektronische apparatuur - overige (OVE)" at bounding box center [550, 210] width 74 height 40
click at [551, 312] on td "frituurolie en -vet, categorie 3 (huishoudelijk) (ongeschikt voor vergisting)" at bounding box center [550, 322] width 74 height 83
